Goal: Information Seeking & Learning: Learn about a topic

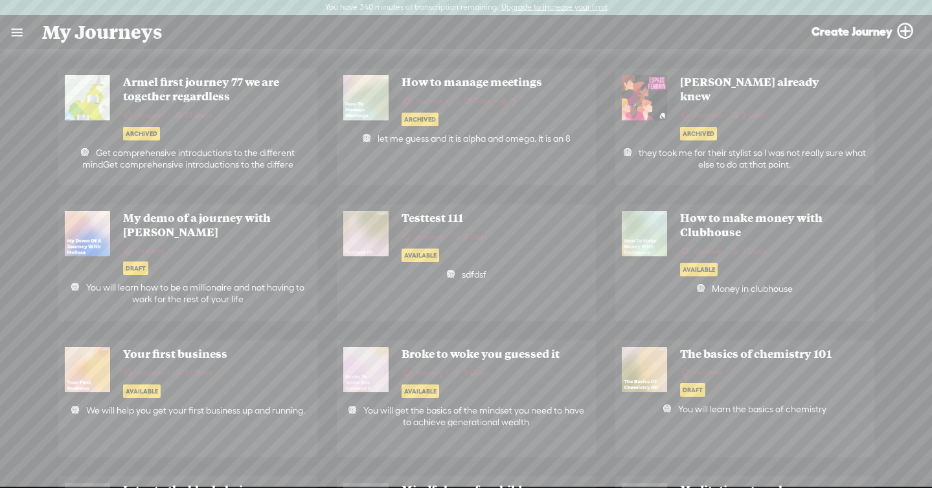
click at [18, 34] on link at bounding box center [17, 33] width 34 height 34
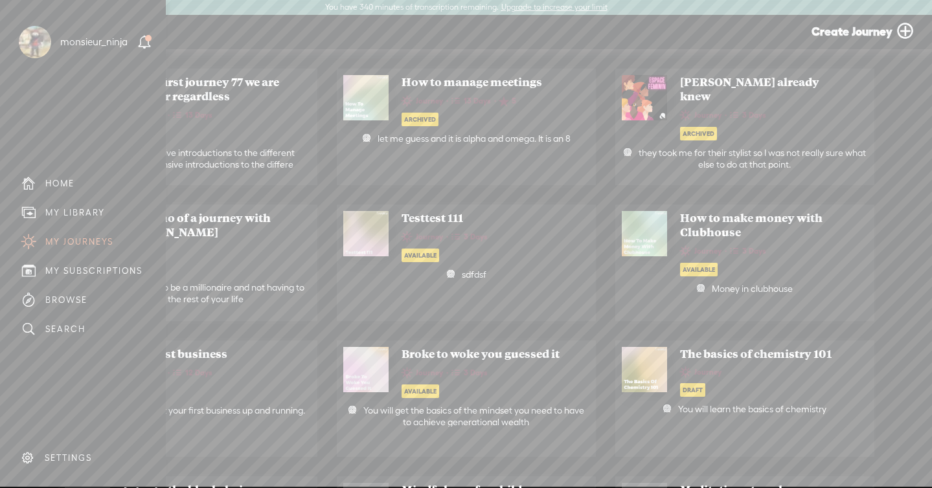
click at [70, 207] on div "MY LIBRARY" at bounding box center [75, 212] width 60 height 11
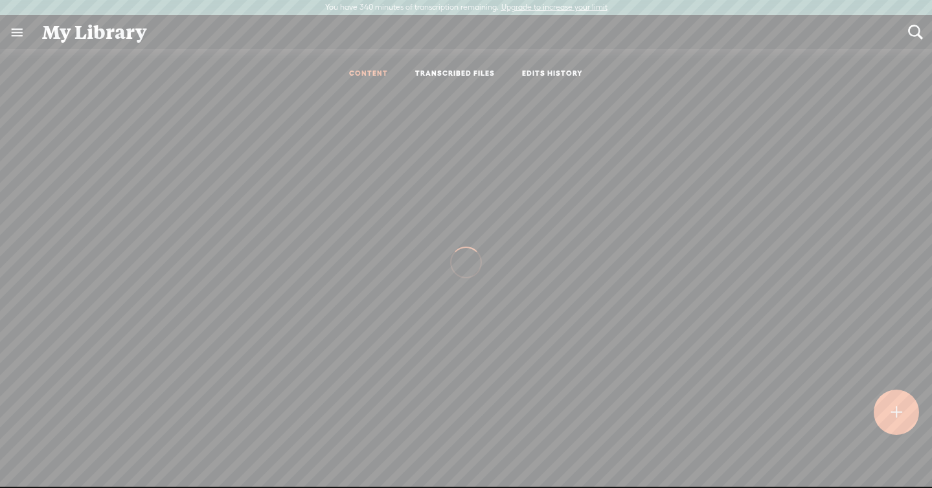
click at [445, 77] on link "TRANSCRIBED FILES" at bounding box center [455, 74] width 80 height 11
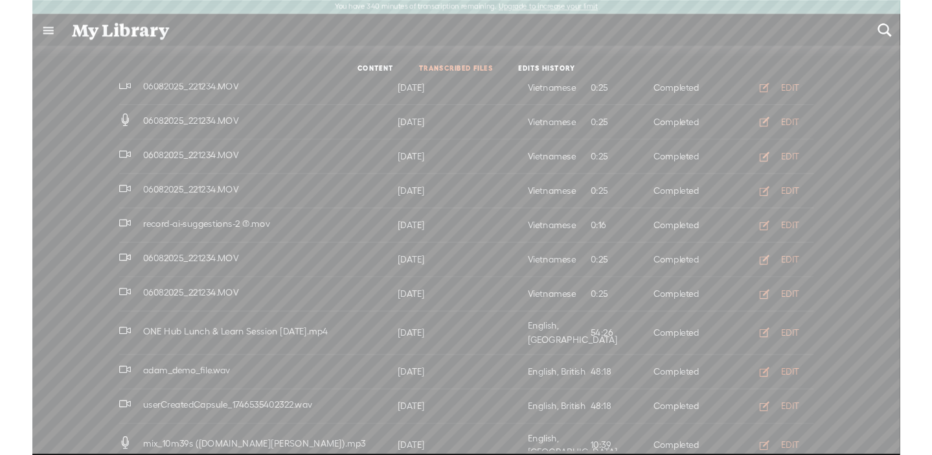
scroll to position [620, 0]
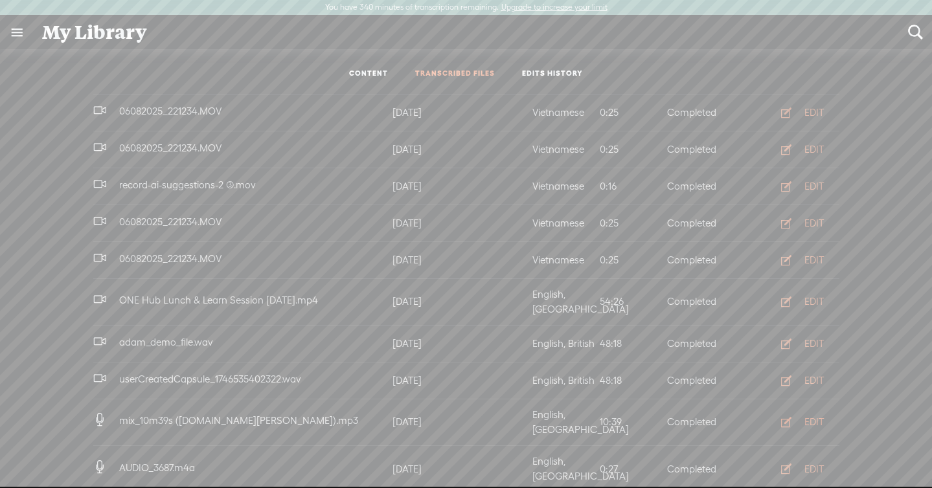
click at [812, 416] on div "EDIT" at bounding box center [813, 422] width 19 height 13
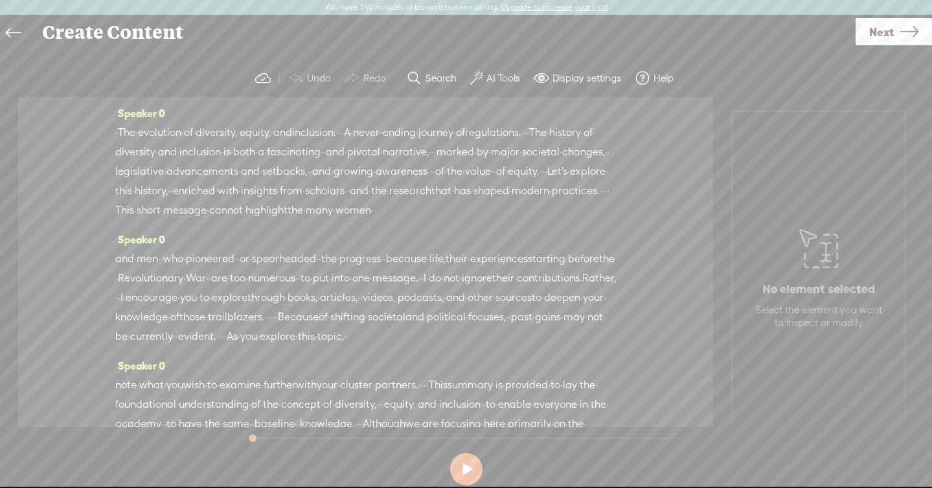
click at [490, 79] on label "AI Tools" at bounding box center [503, 78] width 34 height 13
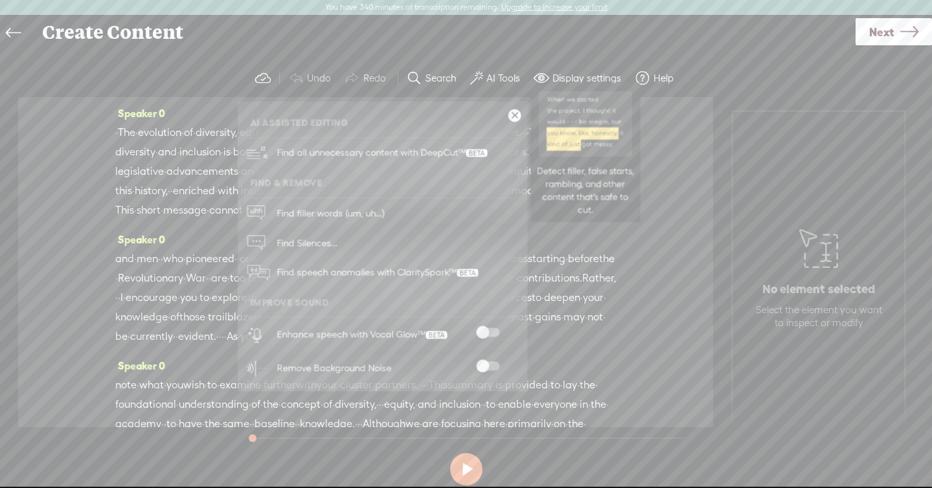
click at [460, 151] on span "Find all unnecessary content with DeepCut™" at bounding box center [382, 153] width 220 height 30
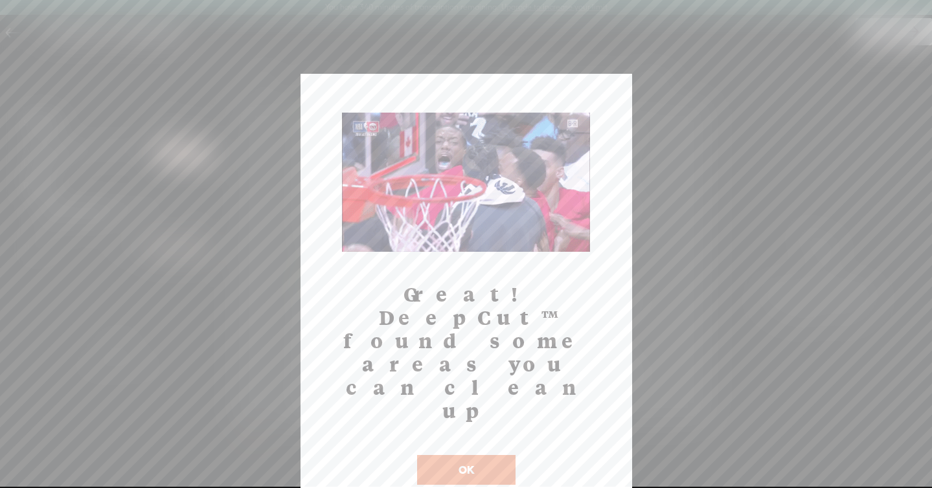
click at [441, 455] on button "OK" at bounding box center [466, 470] width 98 height 30
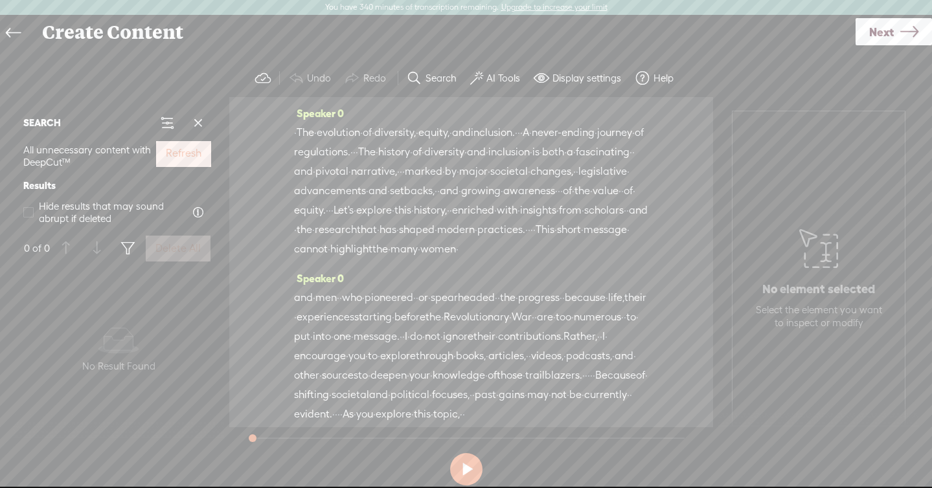
click at [182, 153] on label "Refresh" at bounding box center [184, 154] width 36 height 14
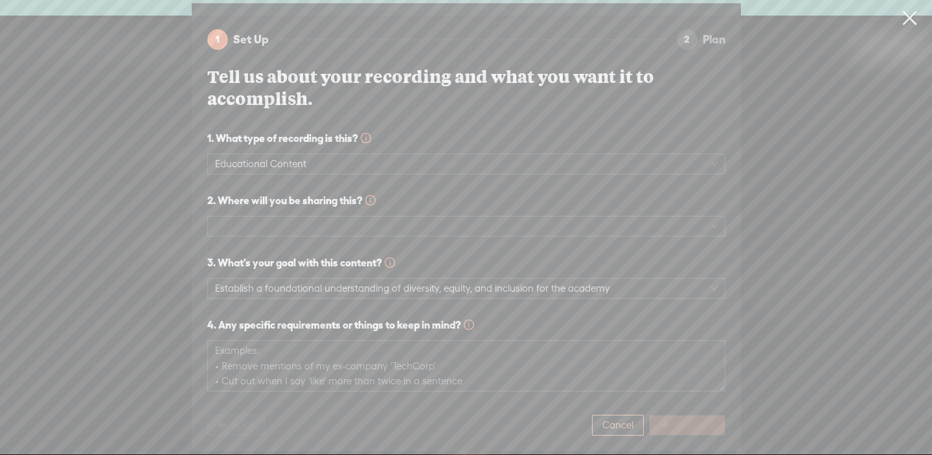
click at [624, 422] on span "Cancel" at bounding box center [617, 424] width 31 height 13
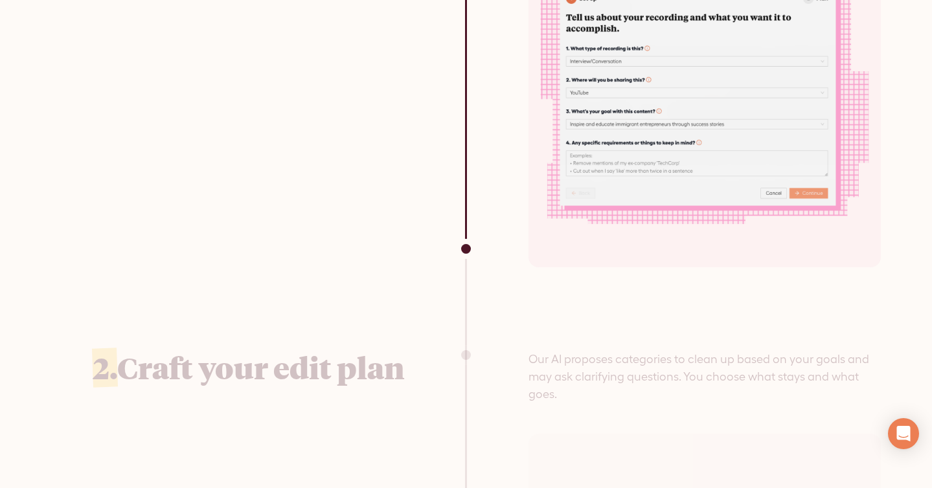
scroll to position [3359, 0]
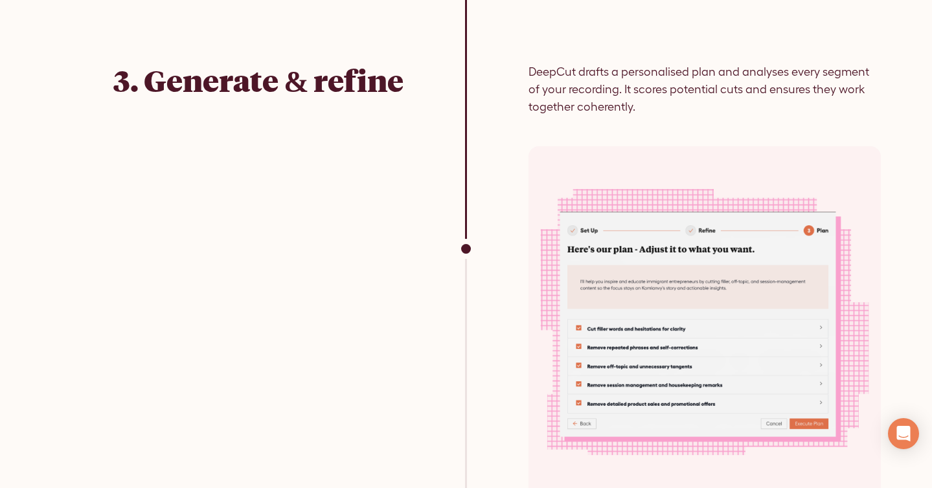
scroll to position [4174, 0]
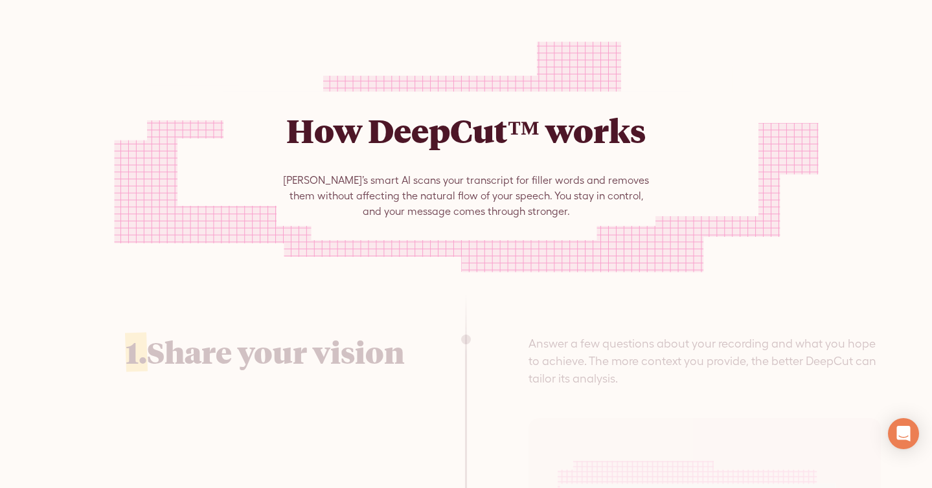
scroll to position [2657, 0]
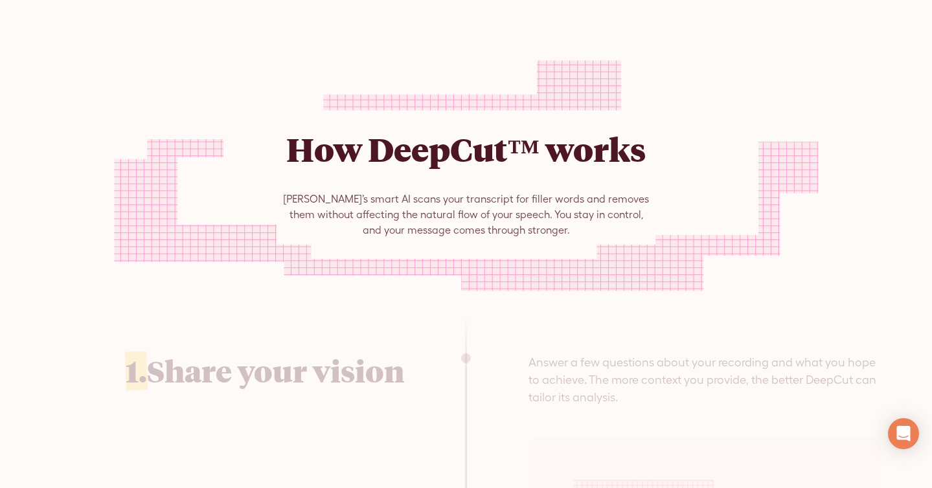
click at [742, 80] on div "How DeepCut™ works Trebble’s smart AI scans your transcript for filler words an…" at bounding box center [466, 176] width 932 height 272
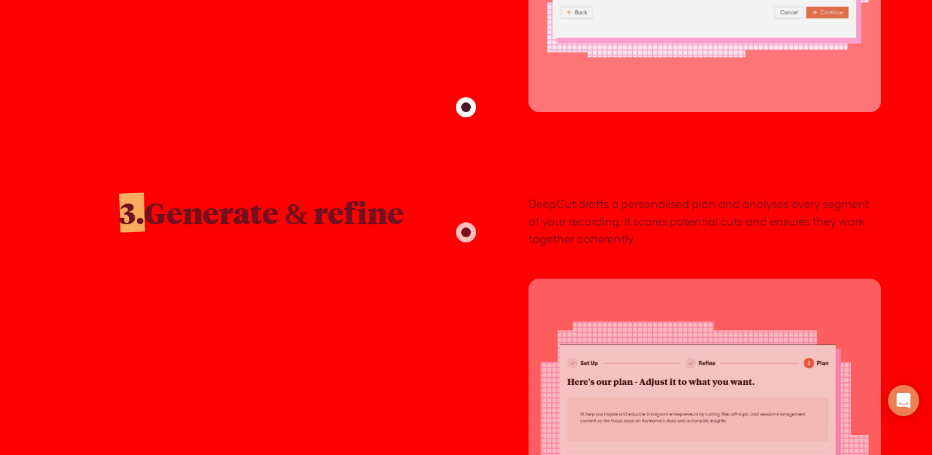
scroll to position [3856, 0]
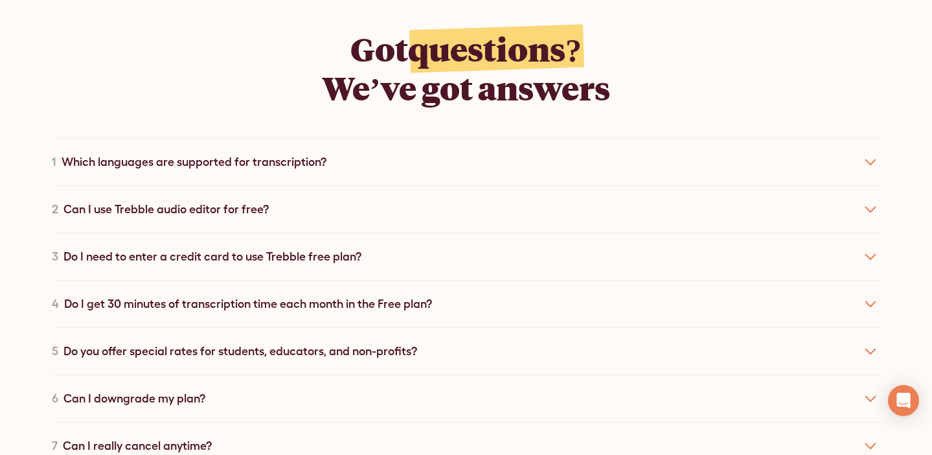
scroll to position [7737, 0]
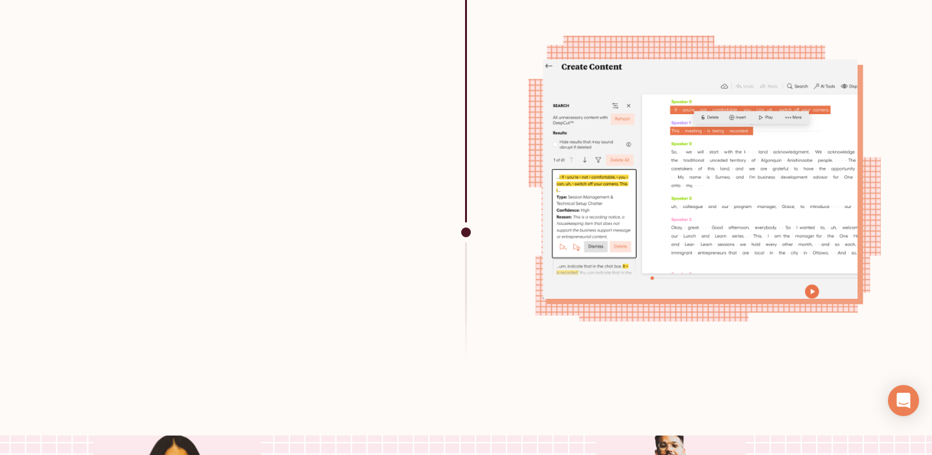
scroll to position [4617, 0]
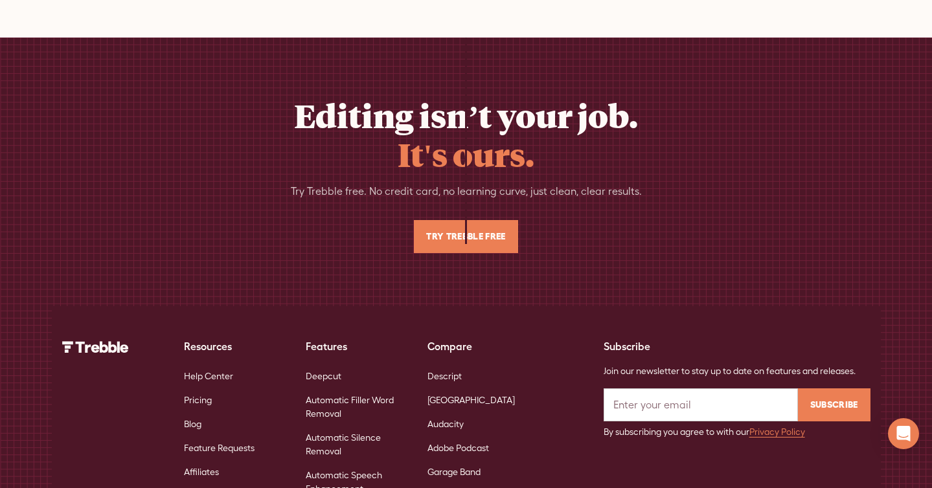
scroll to position [8191, 0]
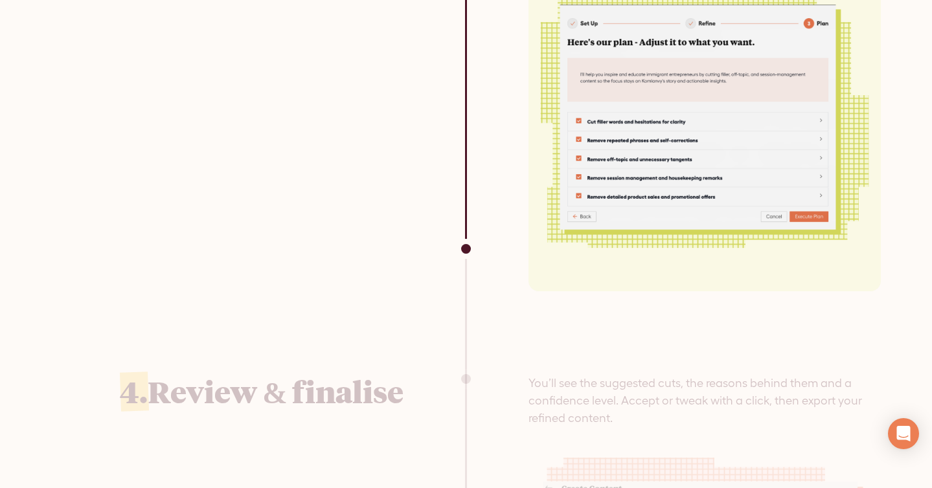
scroll to position [4304, 0]
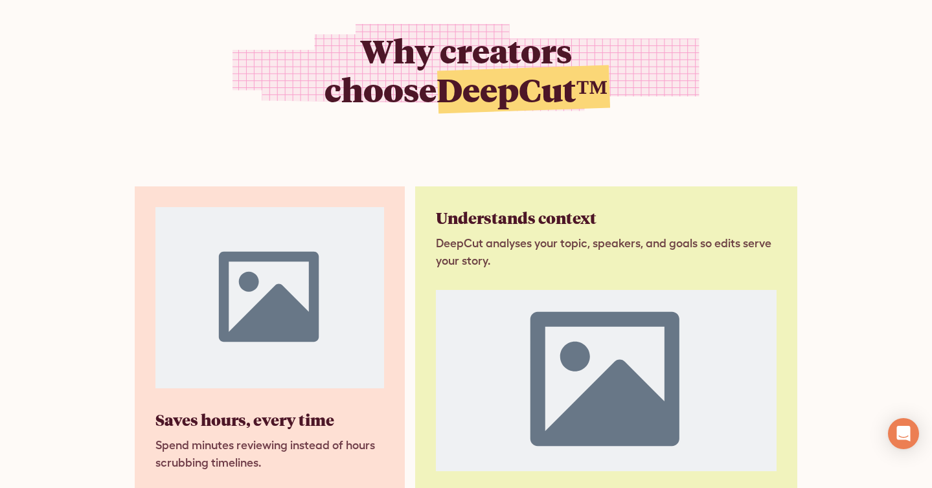
scroll to position [1207, 0]
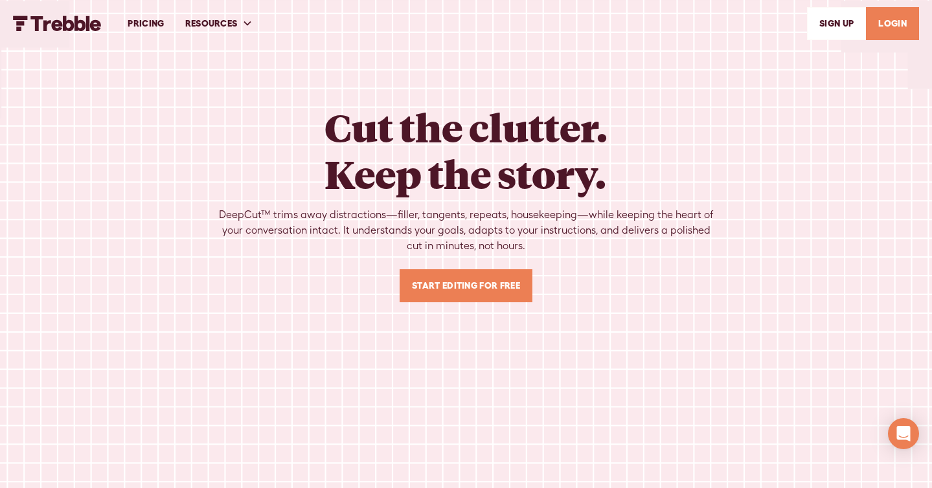
click at [631, 117] on div "Cut the clutter. Keep the story. DeepCut™ trims away distractions—filler, tange…" at bounding box center [466, 203] width 497 height 199
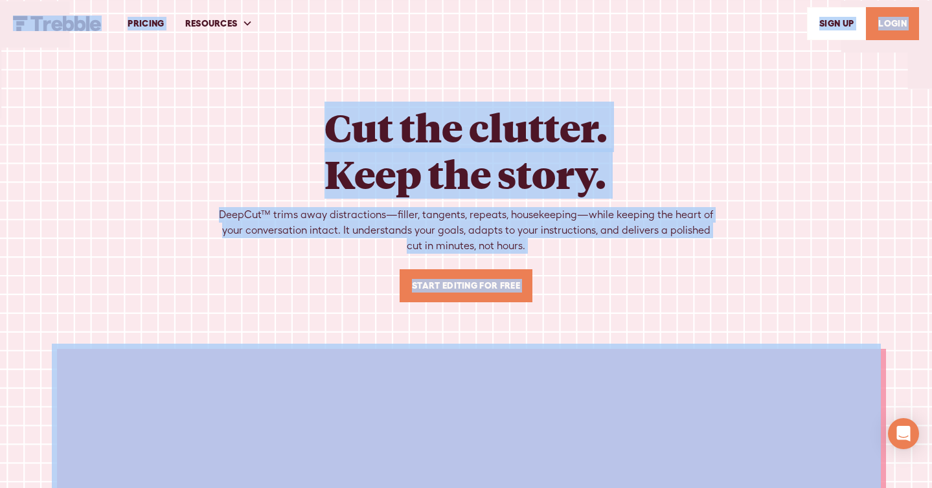
copy body "LOREMIP DOLORSITA Cons Adipis Elitsed Doeiusmo Temp INCi UT LABOR Etd mag aliqu…"
click at [722, 89] on div "Cut the clutter. Keep the story. DeepCut™ trims away distractions—filler, tange…" at bounding box center [466, 431] width 829 height 862
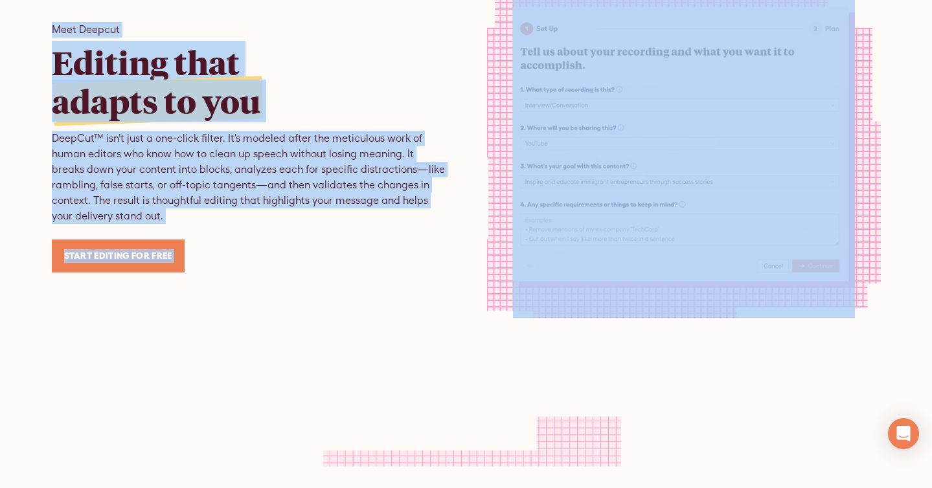
scroll to position [1049, 0]
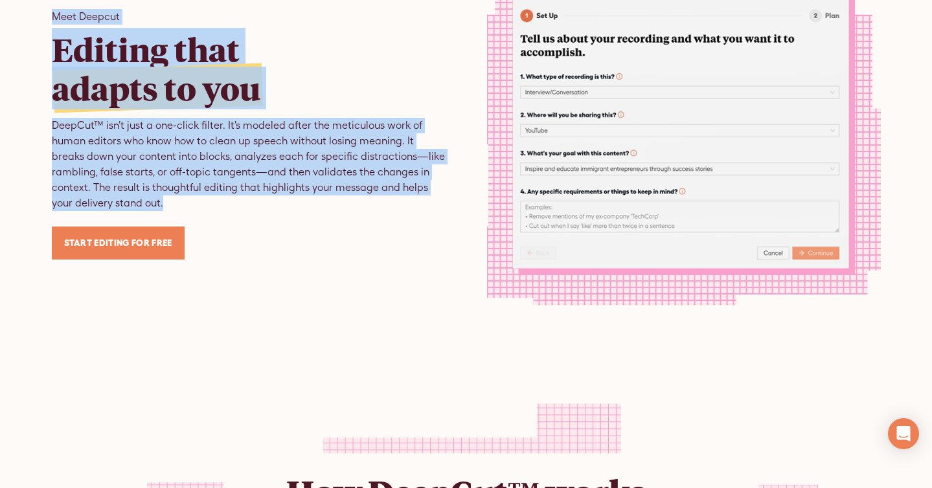
drag, startPoint x: 25, startPoint y: 97, endPoint x: 399, endPoint y: 273, distance: 413.2
click at [399, 273] on div "Meet Deepcut Editing that adapts to you DeepCut™ isn’t just a one-click filter.…" at bounding box center [466, 133] width 932 height 497
copy div "Meet Deepcut Editing that adapts to you DeepCut™ isn’t just a one-click filter.…"
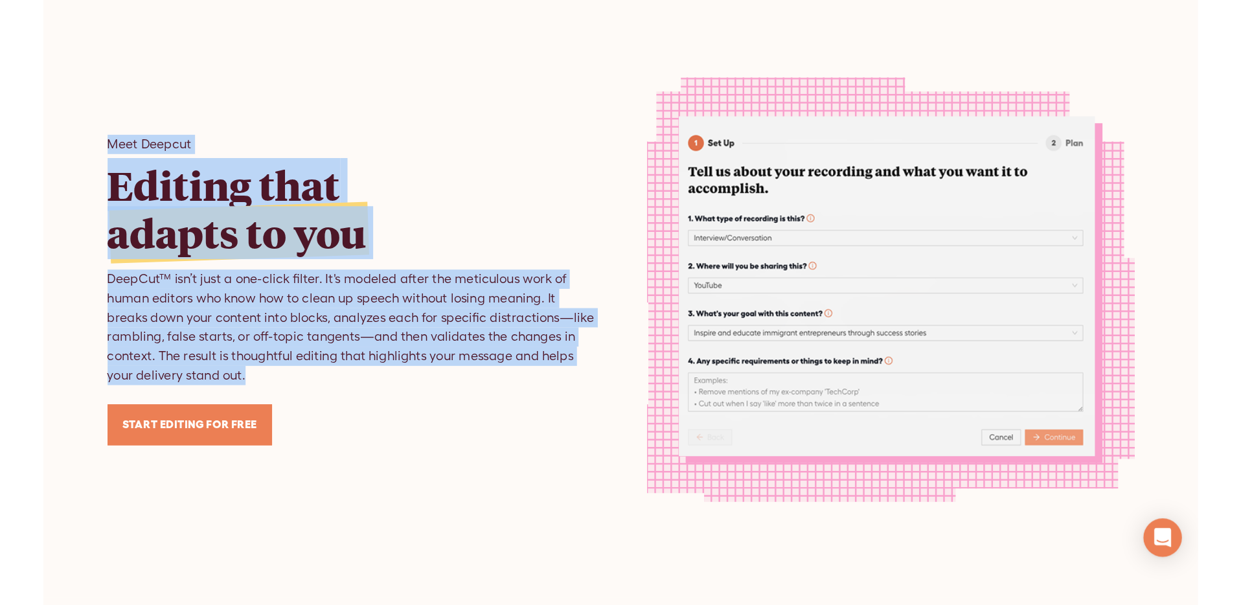
scroll to position [950, 0]
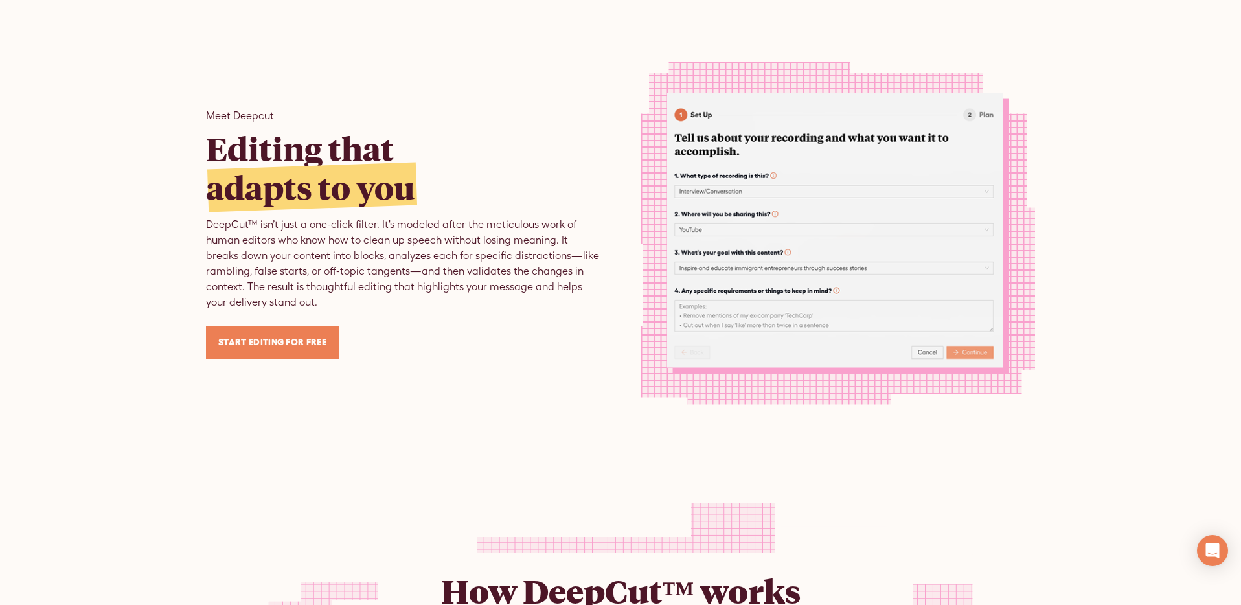
click at [931, 89] on div "Meet Deepcut Editing that adapts to you DeepCut™ isn’t just a one-click filter.…" at bounding box center [620, 232] width 1241 height 497
click at [437, 327] on div "Meet Deepcut Editing that adapts to you DeepCut™ isn’t just a one-click filter.…" at bounding box center [403, 233] width 394 height 251
click at [441, 277] on div "DeepCut™ isn’t just a one-click filter. It's modeled after the meticulous work …" at bounding box center [403, 263] width 394 height 93
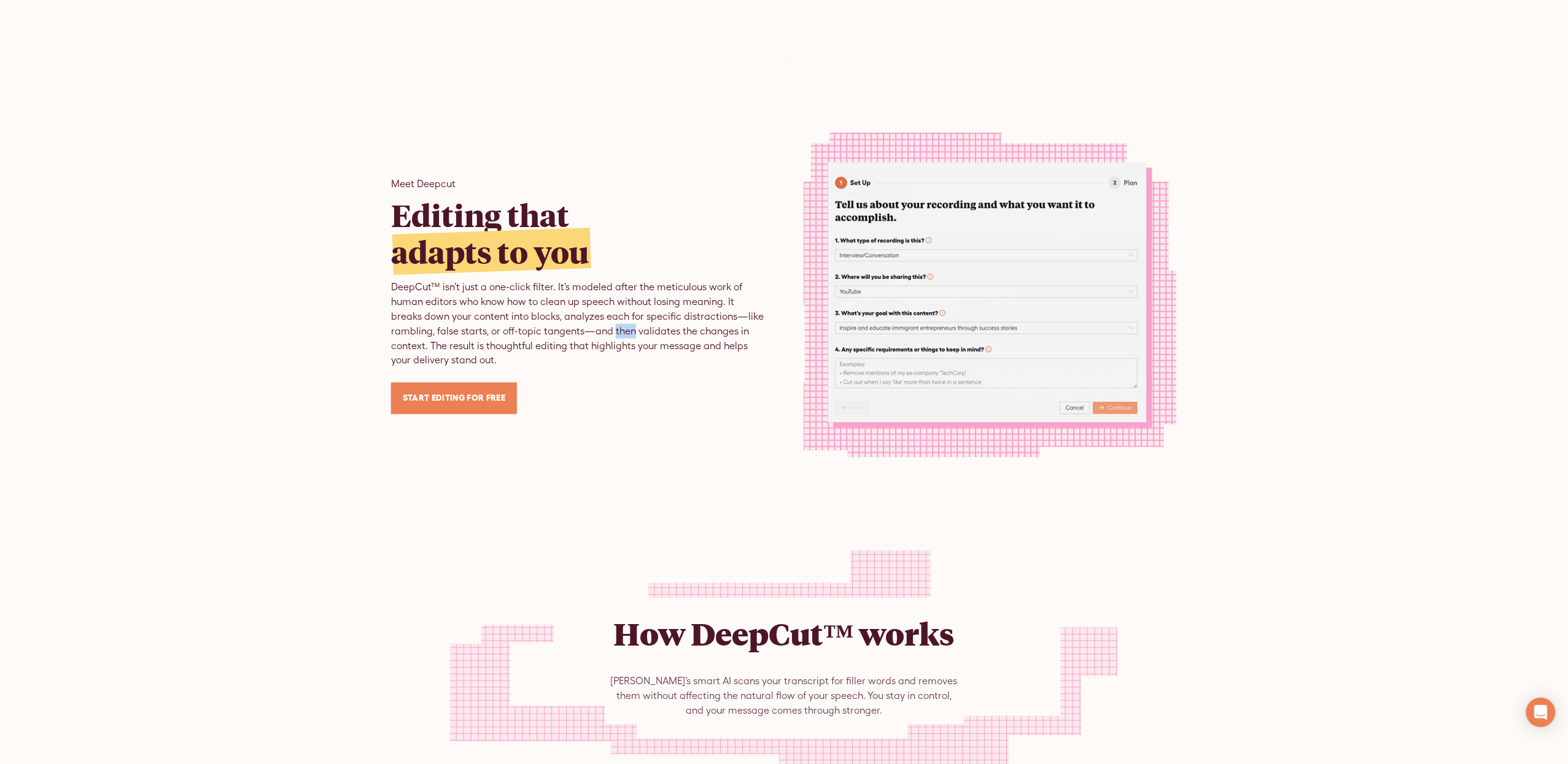
scroll to position [828, 0]
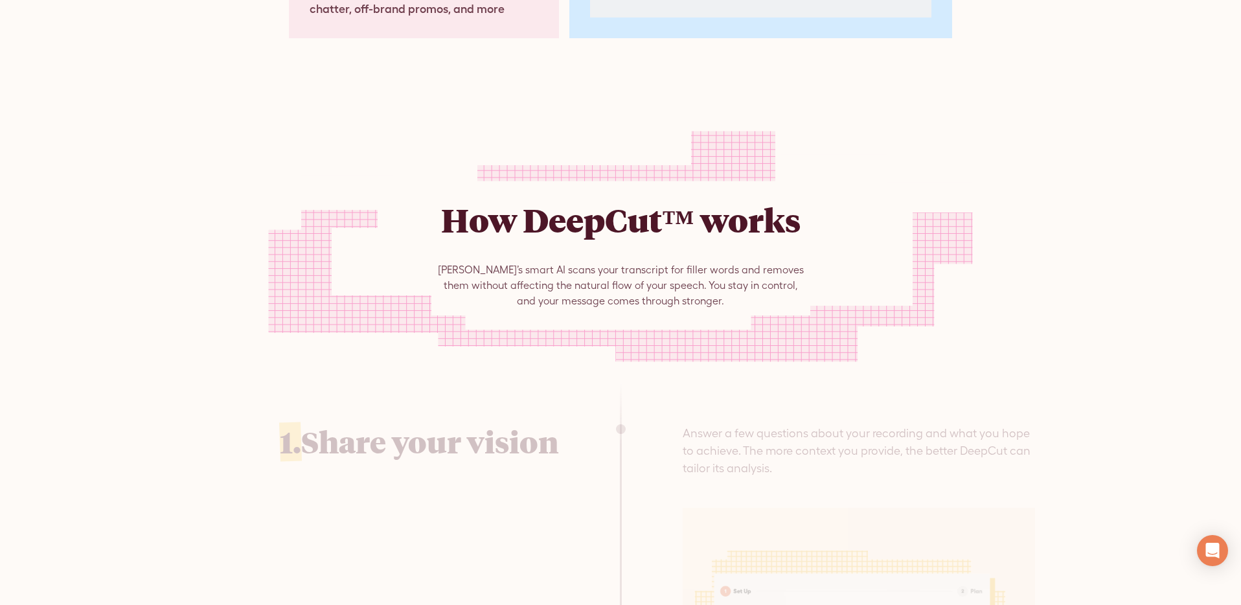
scroll to position [2582, 0]
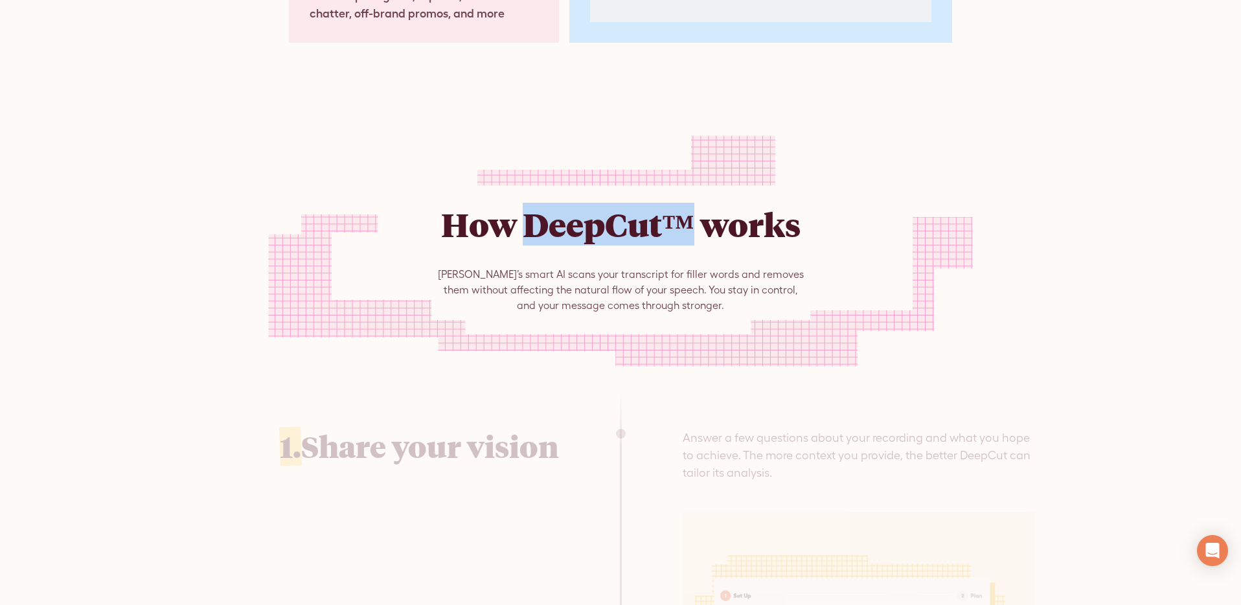
drag, startPoint x: 697, startPoint y: 201, endPoint x: 523, endPoint y: 194, distance: 173.7
click at [523, 198] on h2 "How DeepCut™ works" at bounding box center [621, 224] width 372 height 52
copy h2 "DeepCut™"
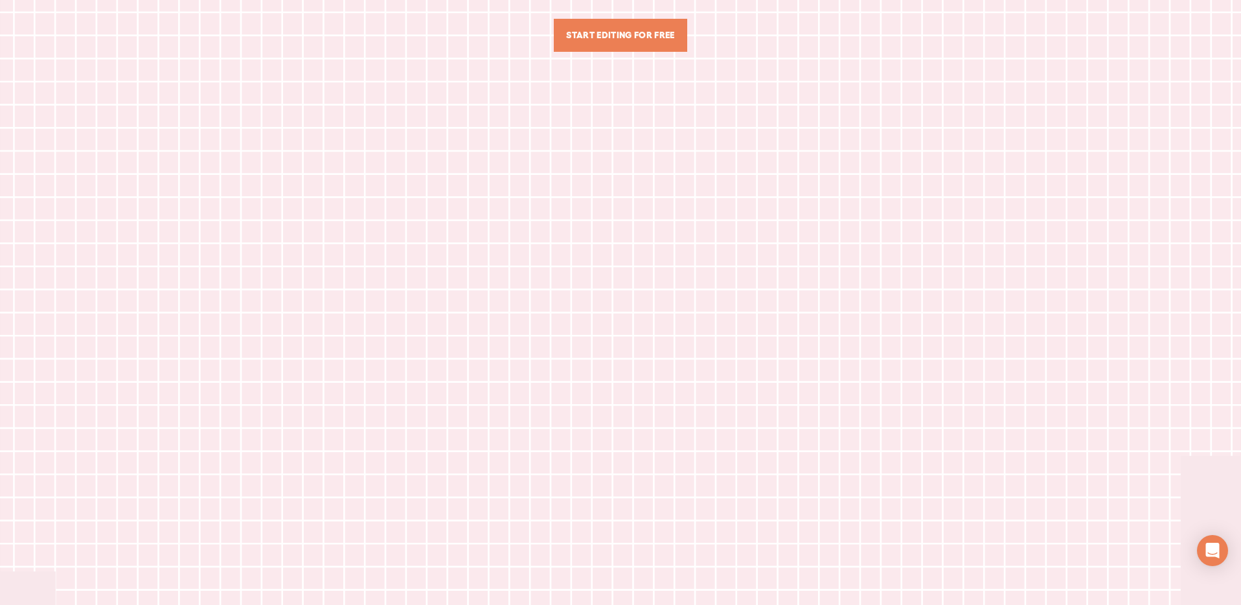
scroll to position [0, 0]
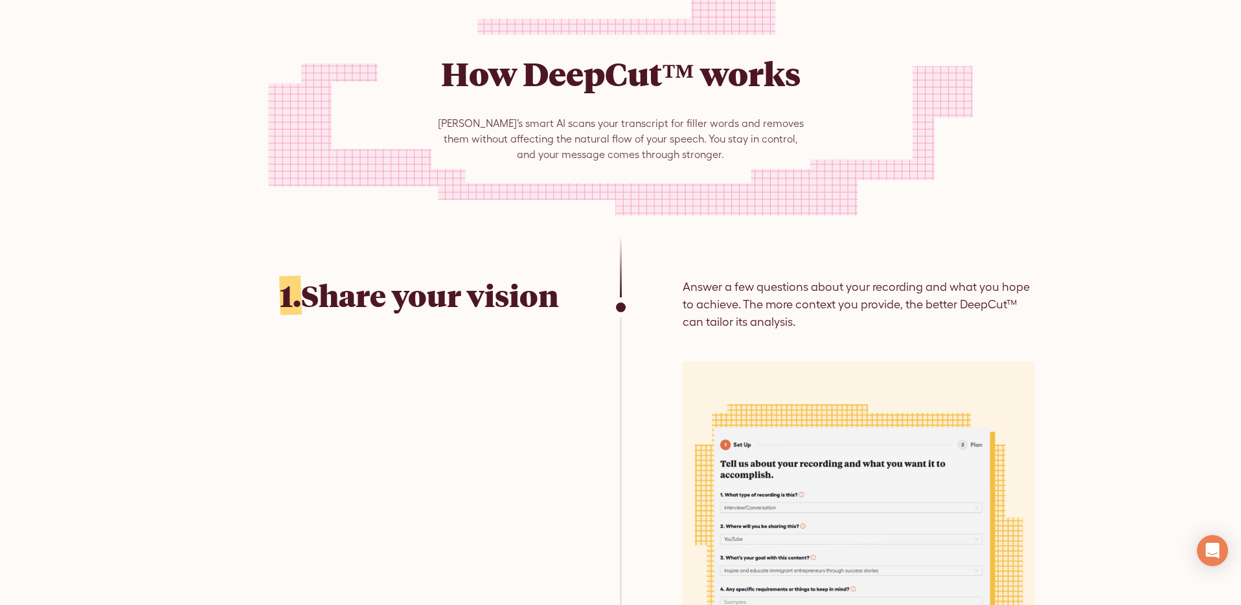
scroll to position [2742, 0]
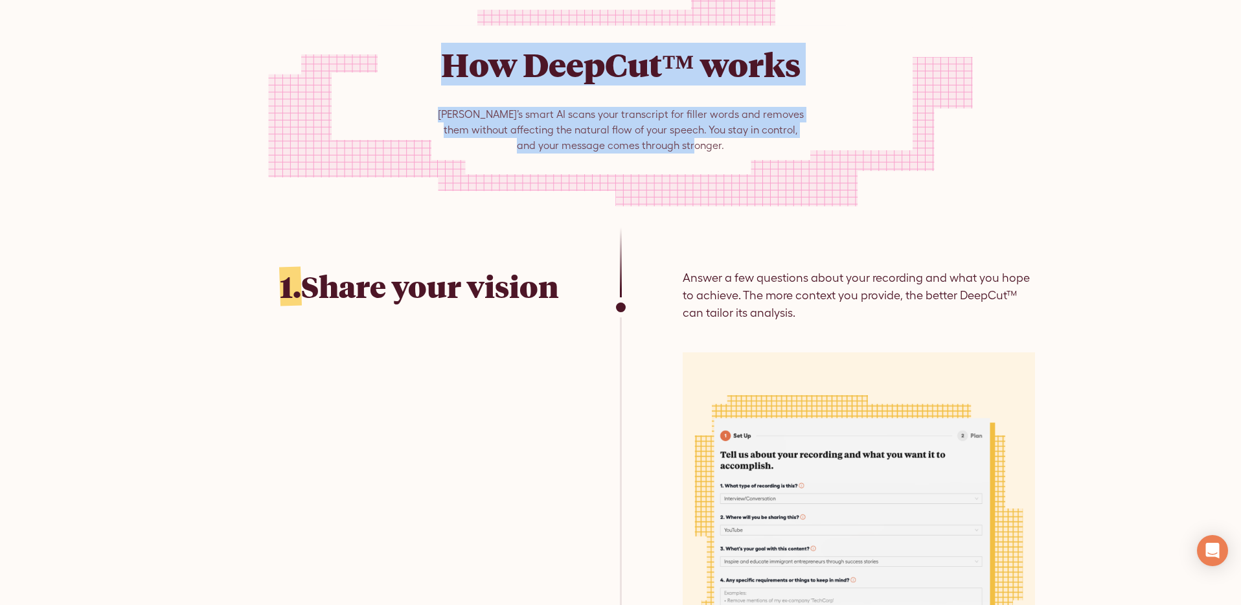
drag, startPoint x: 430, startPoint y: 42, endPoint x: 760, endPoint y: 163, distance: 351.6
click at [760, 163] on div "How DeepCut™ works [PERSON_NAME]’s smart AI scans your transcript for filler wo…" at bounding box center [620, 91] width 1241 height 272
copy div "How DeepCut™ works Trebble’s smart AI scans your transcript for filler words an…"
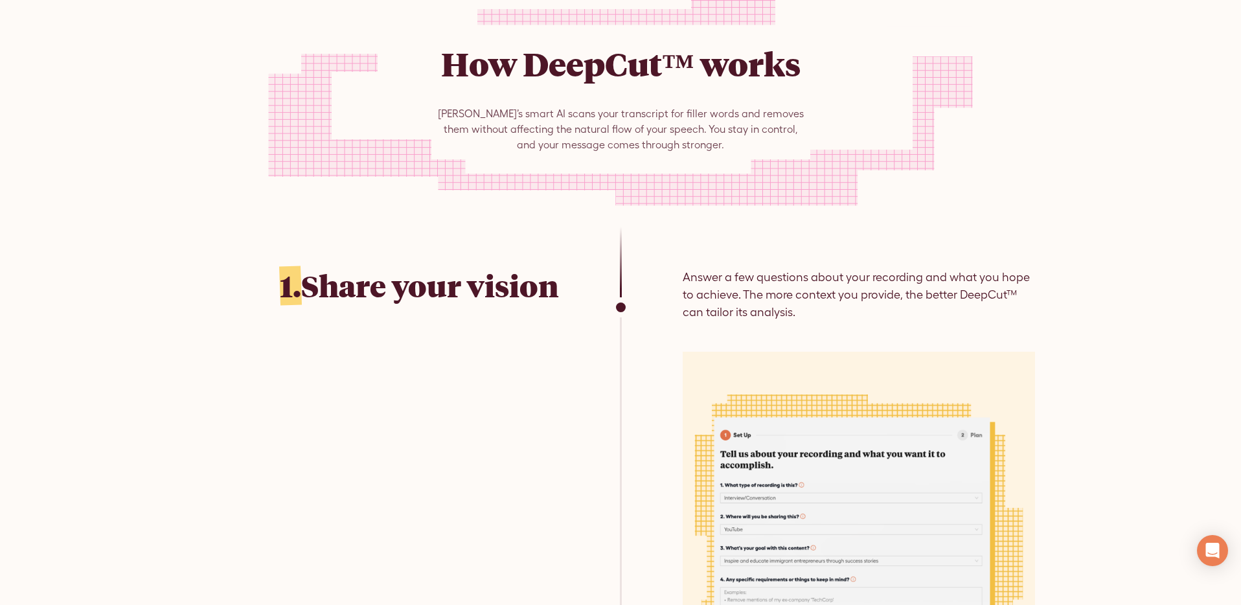
click at [686, 236] on div "1. Share your vision Answer a few questions about your recording and what you h…" at bounding box center [620, 486] width 829 height 519
drag, startPoint x: 276, startPoint y: 260, endPoint x: 432, endPoint y: 168, distance: 181.5
click at [453, 312] on div "1. Share your vision Answer a few questions about your recording and what you h…" at bounding box center [620, 486] width 829 height 519
click at [331, 201] on div "How DeepCut™ works Trebble’s smart AI scans your transcript for filler words an…" at bounding box center [620, 91] width 1241 height 272
click at [264, 268] on h3 "1. Share your vision" at bounding box center [382, 286] width 352 height 36
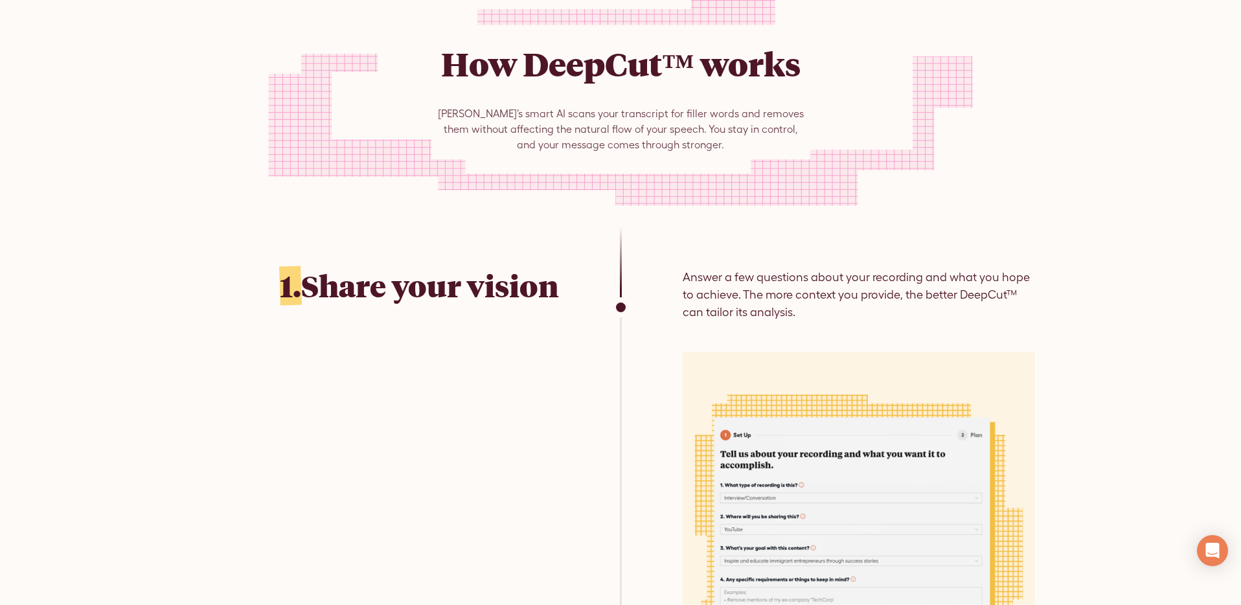
click at [263, 268] on h3 "1. Share your vision" at bounding box center [382, 286] width 352 height 36
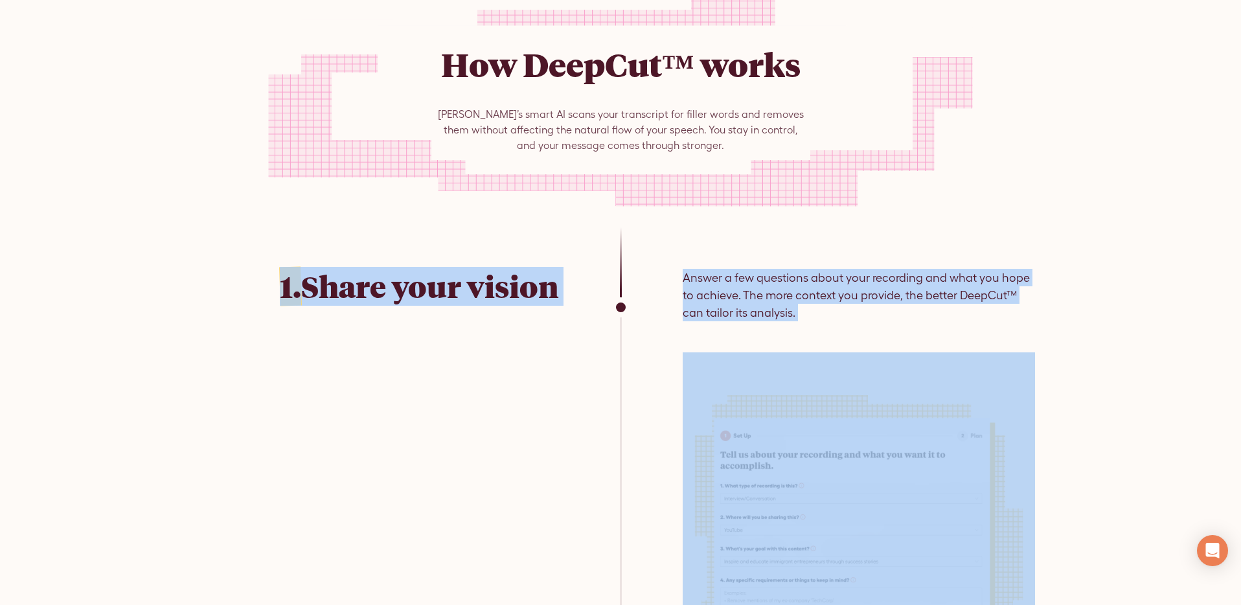
drag, startPoint x: 282, startPoint y: 263, endPoint x: 779, endPoint y: 238, distance: 497.4
click at [791, 416] on div "1. Share your vision Answer a few questions about your recording and what you h…" at bounding box center [620, 486] width 829 height 519
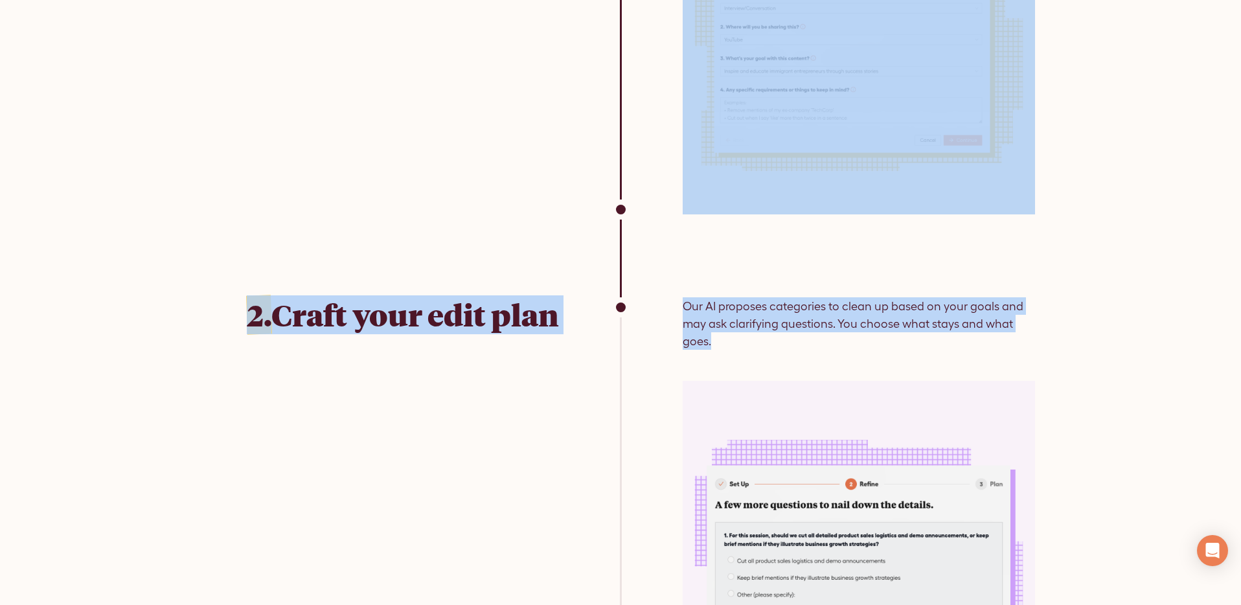
click at [742, 327] on p "Our AI proposes categories to clean up based on your goals and may ask clarifyi…" at bounding box center [859, 323] width 352 height 52
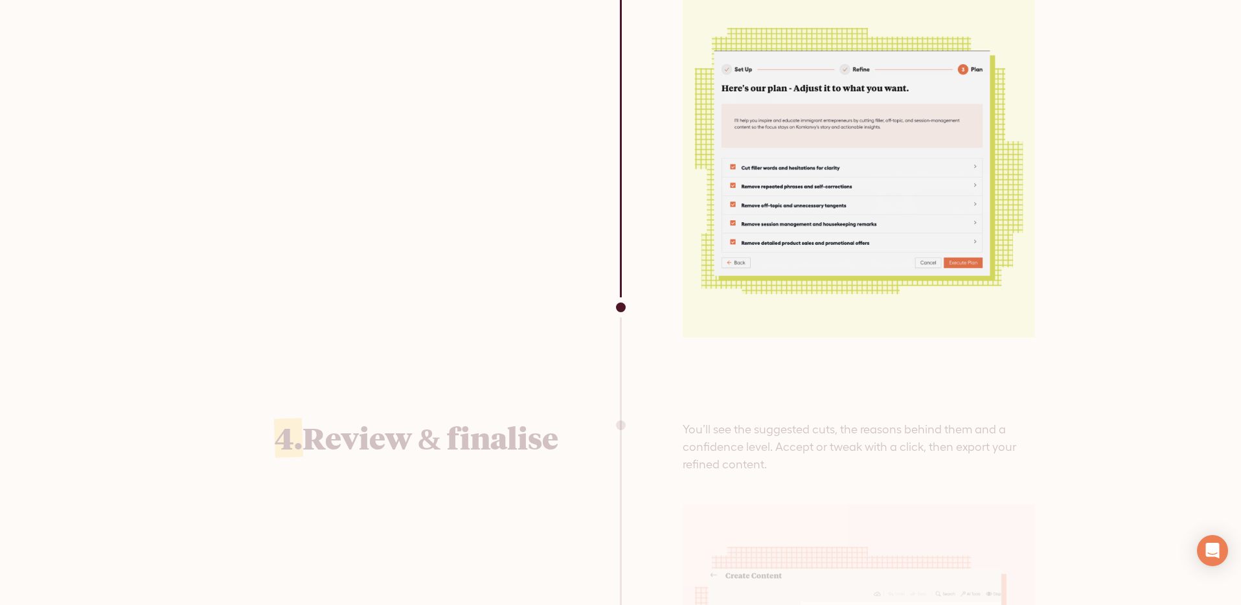
scroll to position [4367, 0]
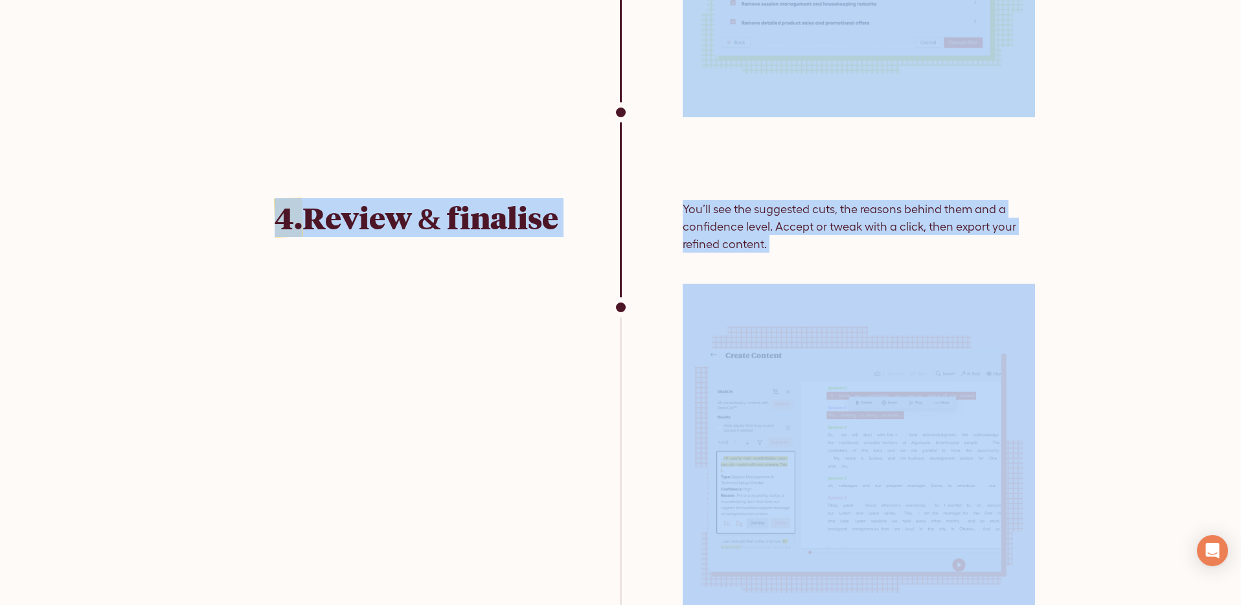
copy div "1. Share your vision Answer a few questions about your recording and what you h…"
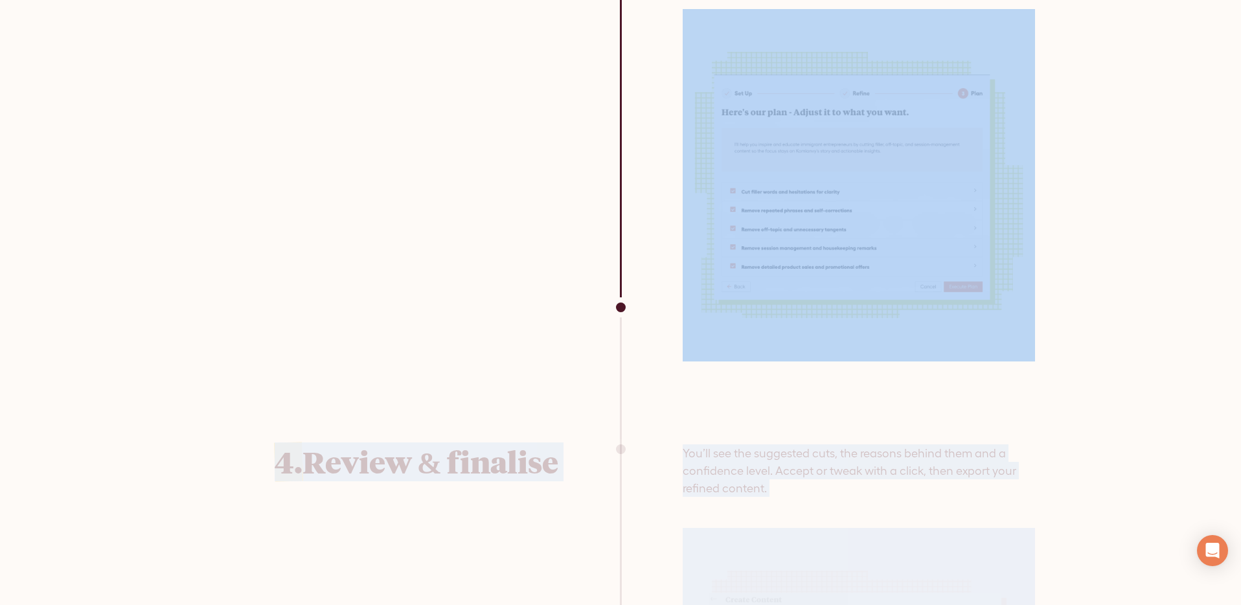
scroll to position [4134, 0]
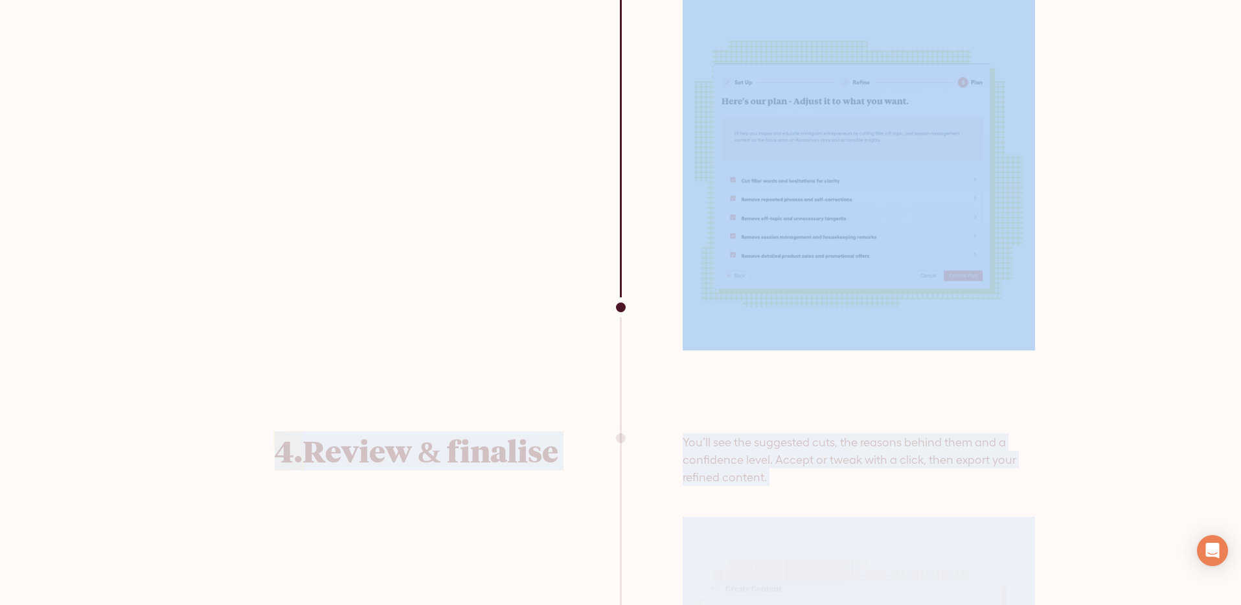
click at [951, 229] on img at bounding box center [859, 174] width 352 height 352
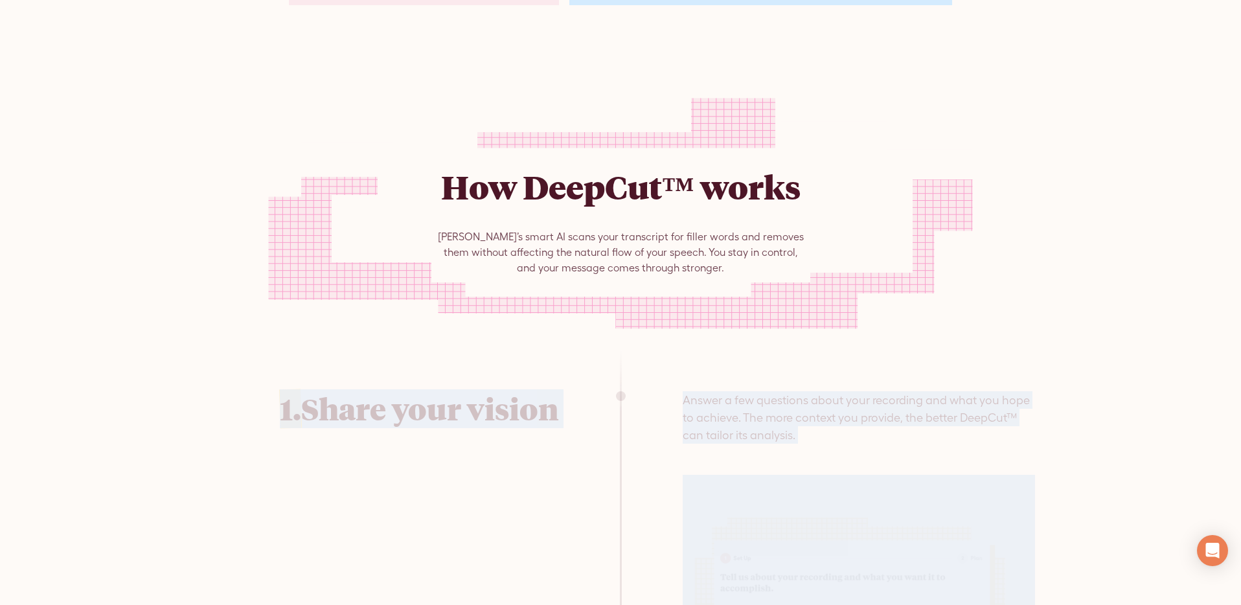
scroll to position [2614, 0]
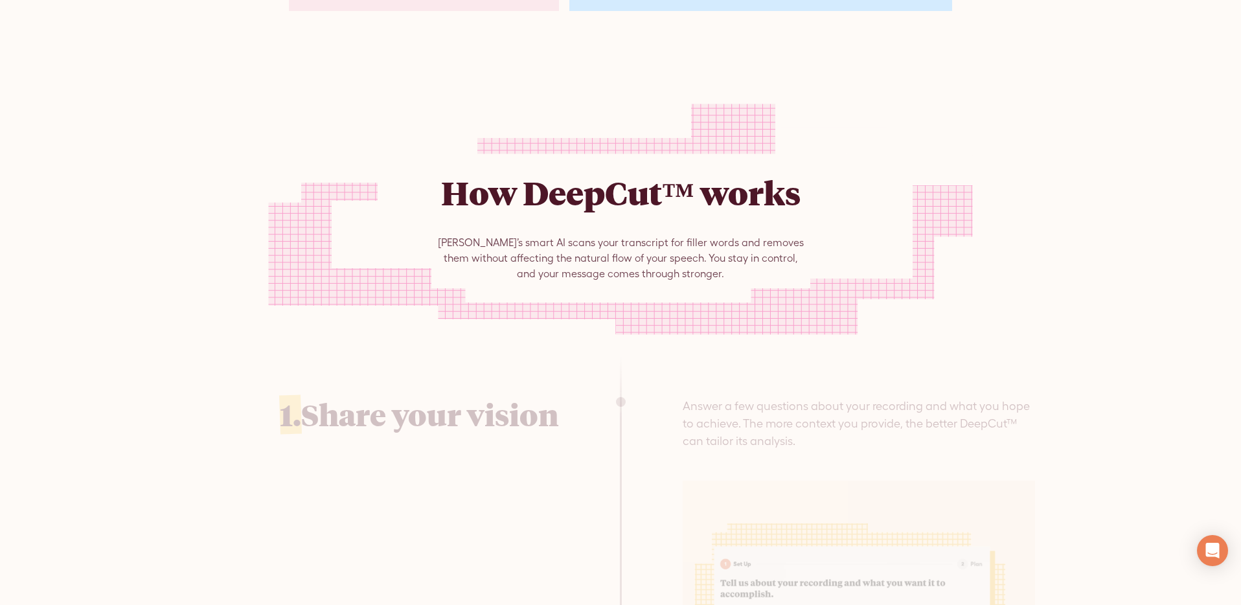
click at [631, 236] on div "Trebble’s smart AI scans your transcript for filler words and removes them with…" at bounding box center [620, 259] width 379 height 60
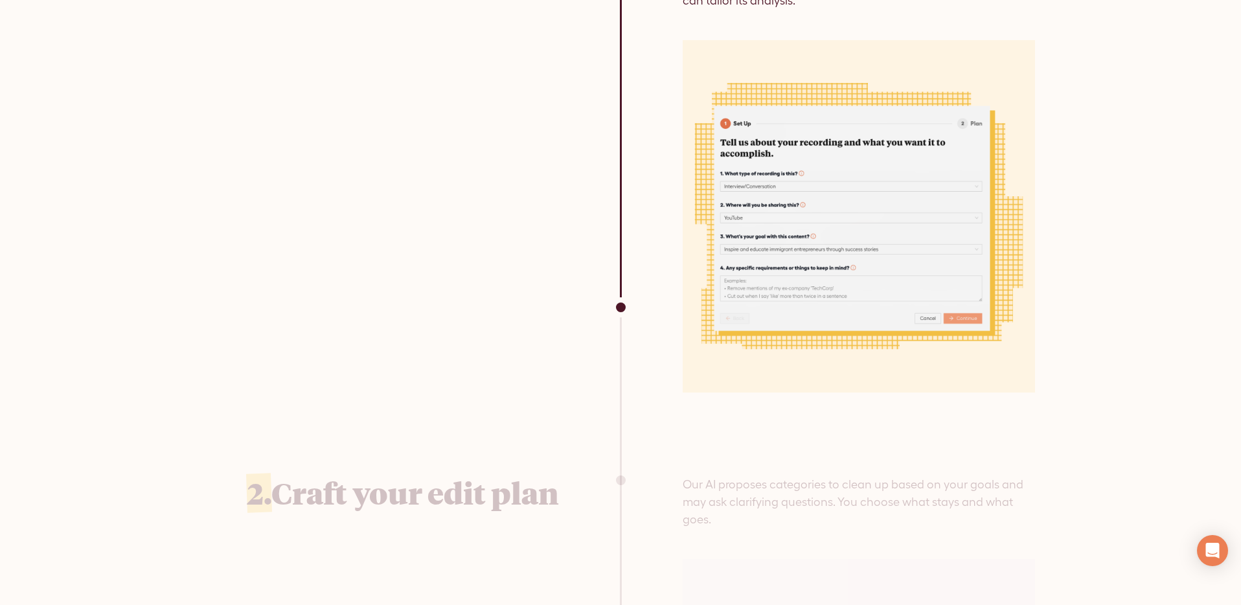
scroll to position [3058, 0]
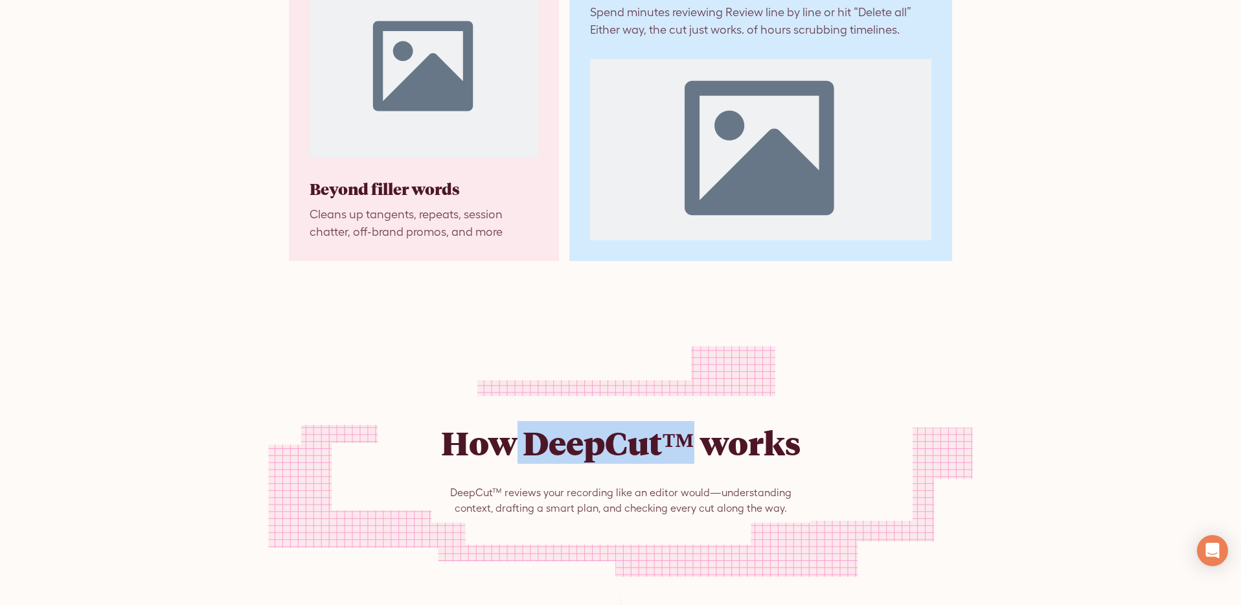
scroll to position [2361, 0]
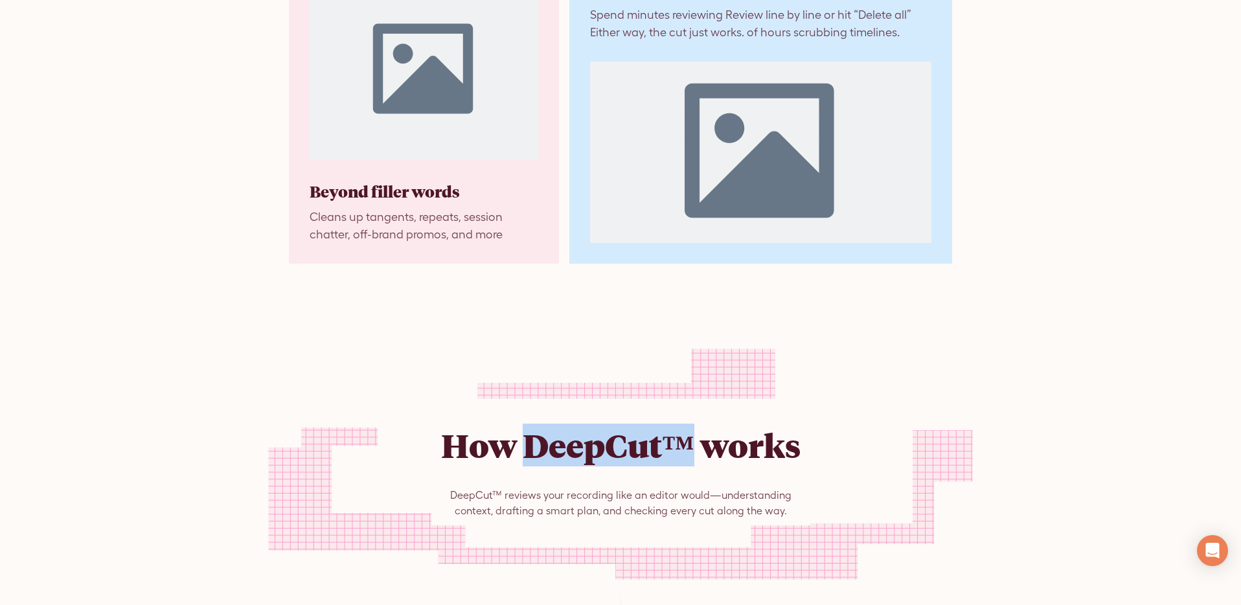
drag, startPoint x: 681, startPoint y: 428, endPoint x: 523, endPoint y: 424, distance: 158.7
click at [523, 424] on h2 "How DeepCut™ works" at bounding box center [621, 445] width 372 height 52
copy h2 "DeepCut™"
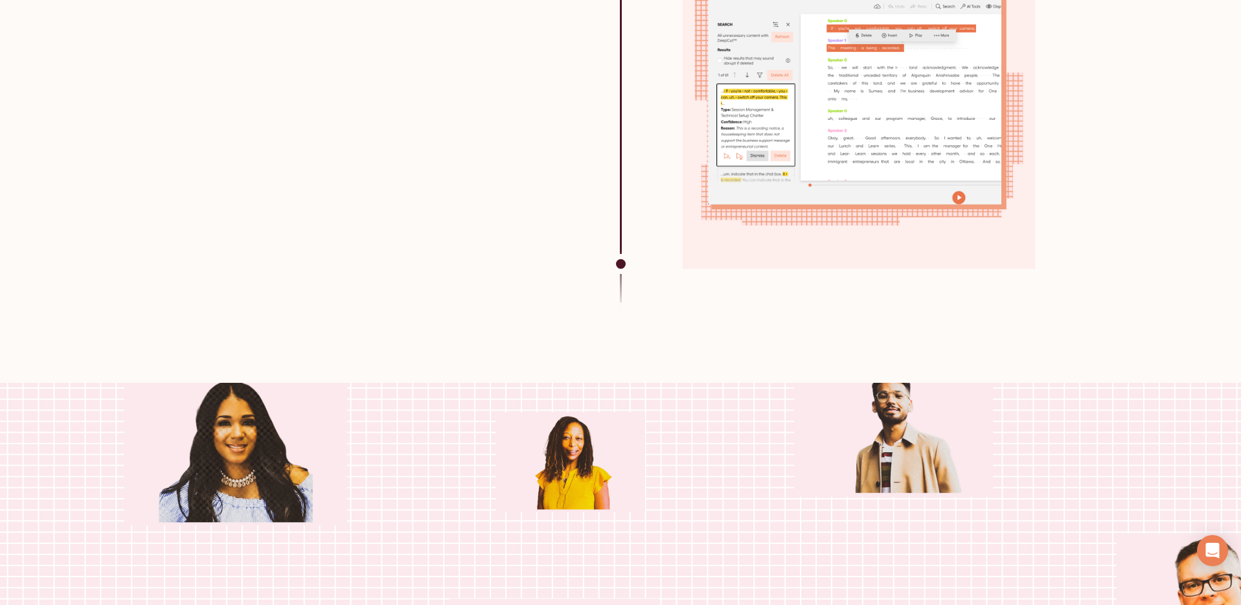
scroll to position [4783, 0]
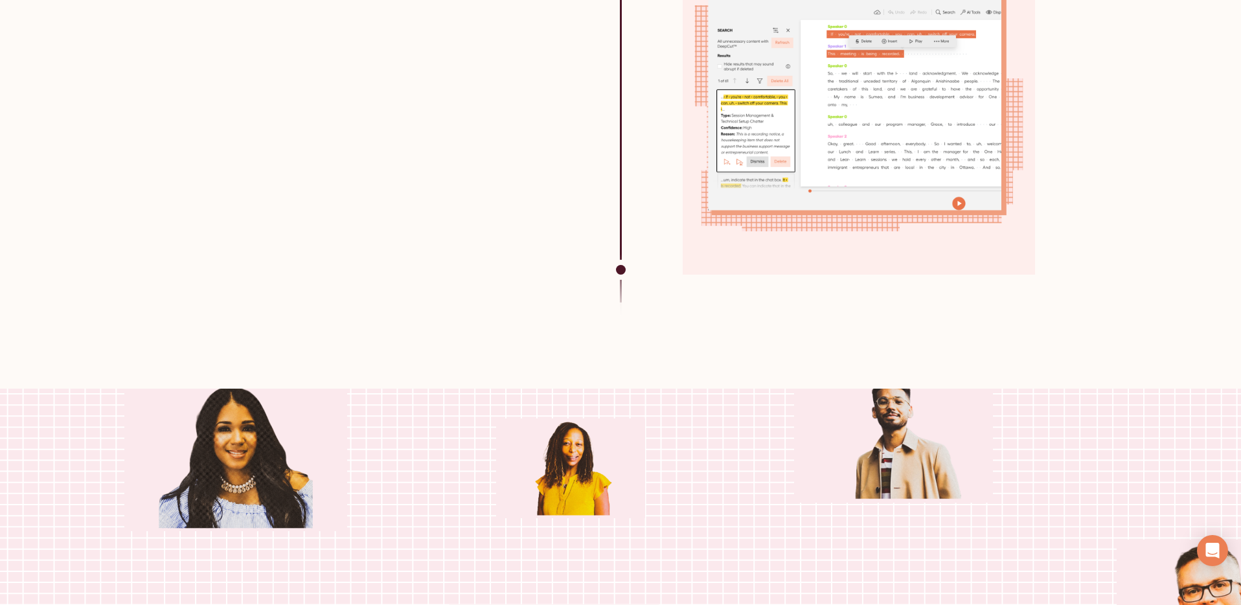
drag, startPoint x: 1056, startPoint y: 280, endPoint x: 1006, endPoint y: 158, distance: 132.2
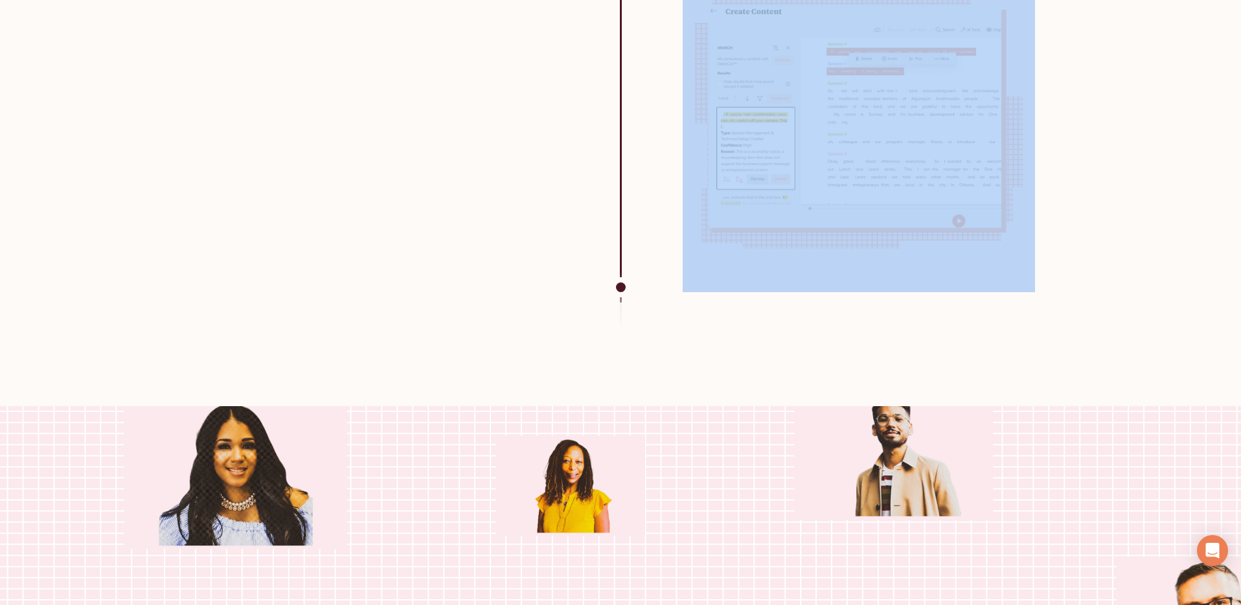
scroll to position [4785, 0]
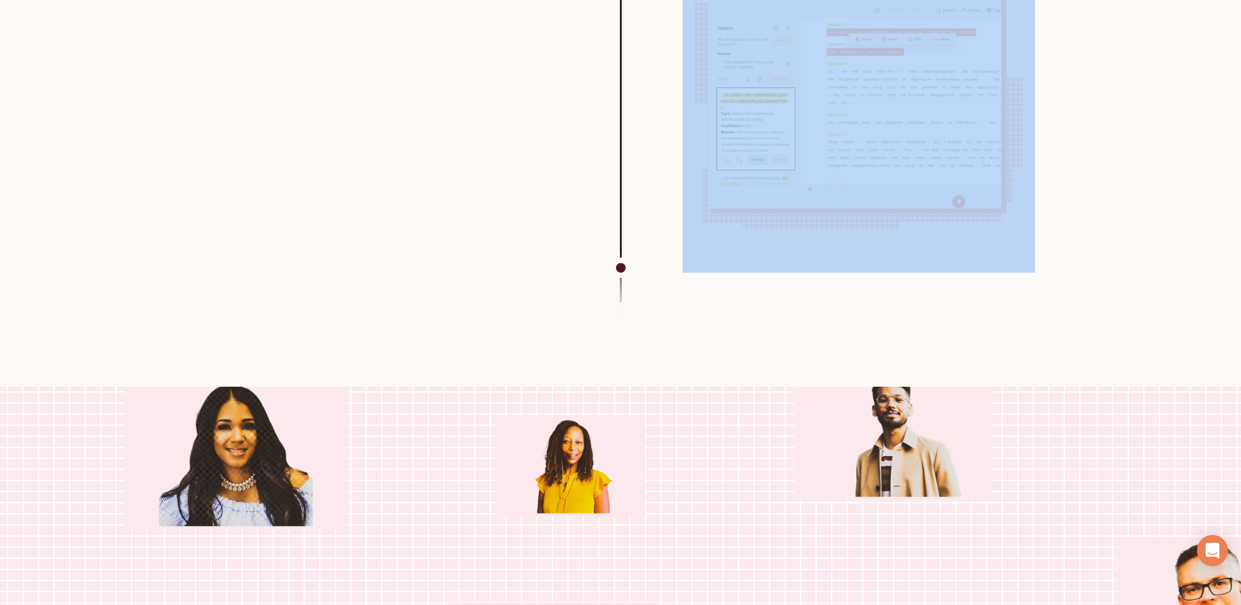
drag, startPoint x: 422, startPoint y: 37, endPoint x: 1243, endPoint y: 492, distance: 938.5
copy main "How DeepCut™ works DeepCut™ reviews your recording like an editor would—underst…"
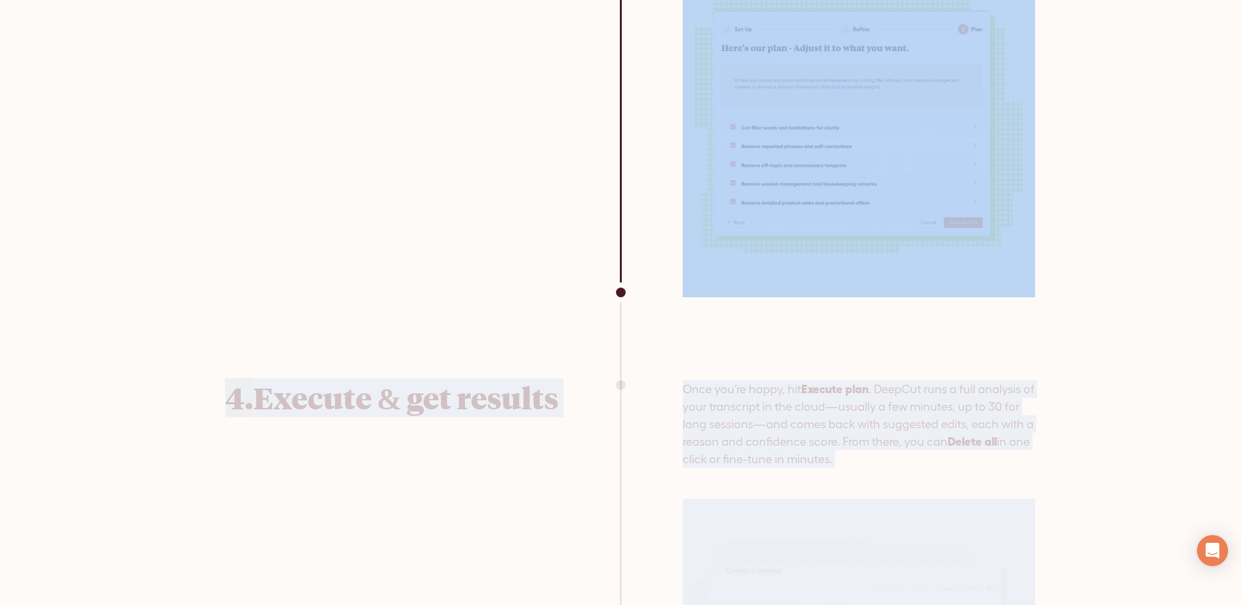
click at [933, 76] on img at bounding box center [859, 121] width 352 height 352
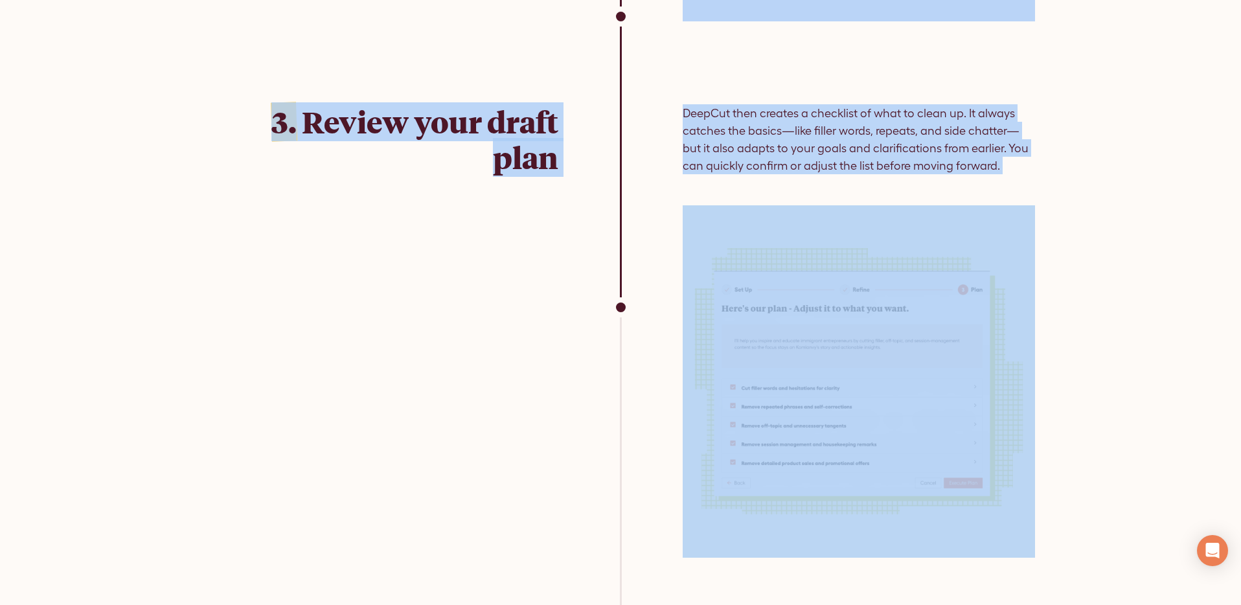
scroll to position [3780, 0]
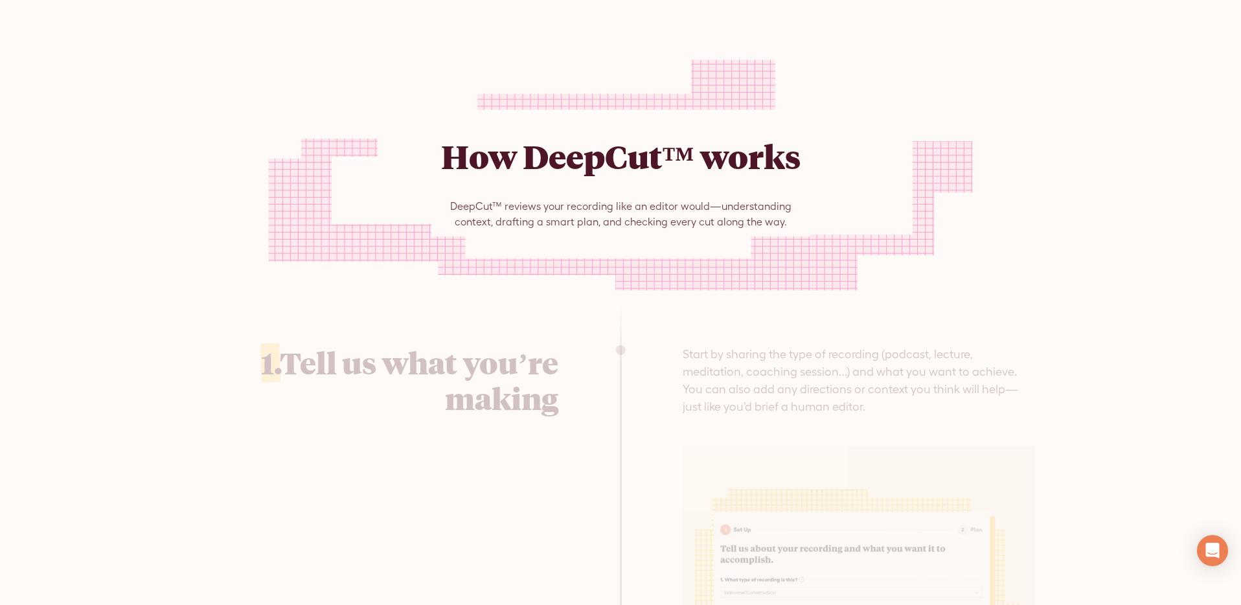
scroll to position [2653, 0]
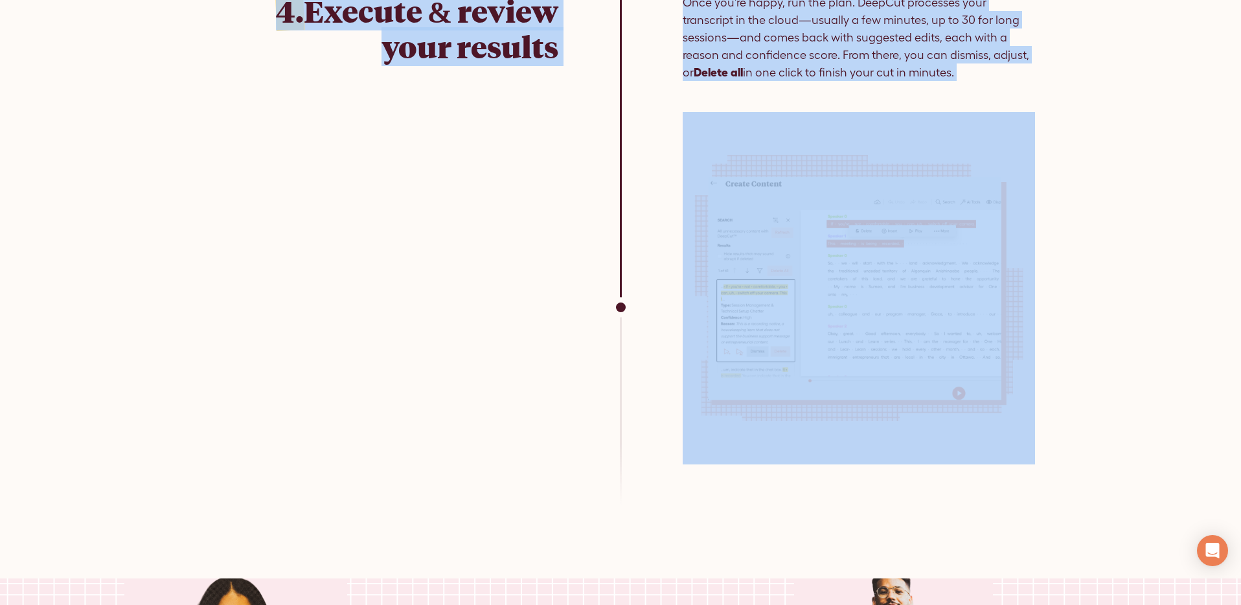
drag, startPoint x: 432, startPoint y: 103, endPoint x: 865, endPoint y: 479, distance: 573.0
copy main "Lor IpsuMdo™ sitam ConsEct™ adipisc elit seddoeius temp in utlabo etdol—magnaal…"
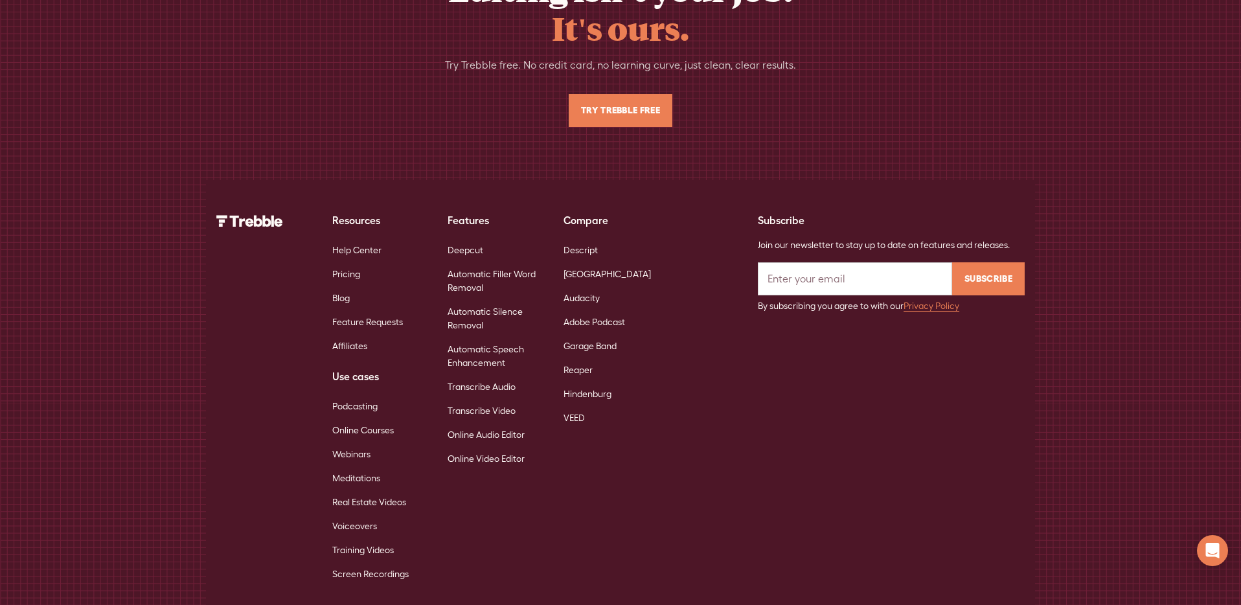
scroll to position [8596, 0]
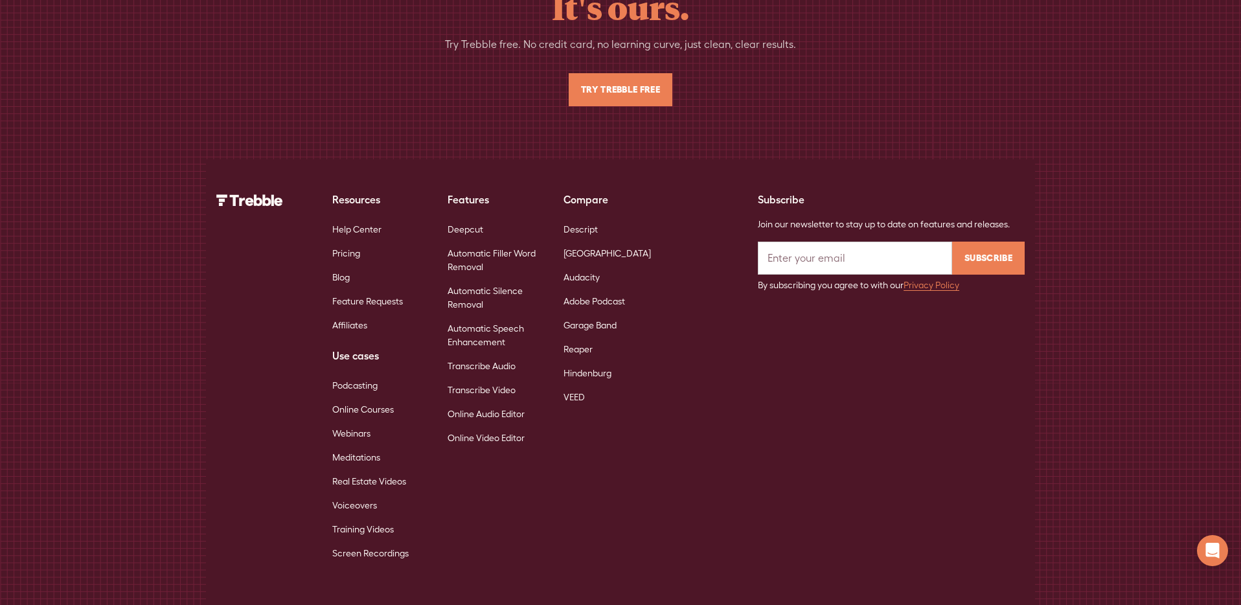
click at [819, 69] on div "Editing isn’t your job. It's ours. Try Trebble free. No credit card, no learnin…" at bounding box center [620, 37] width 829 height 243
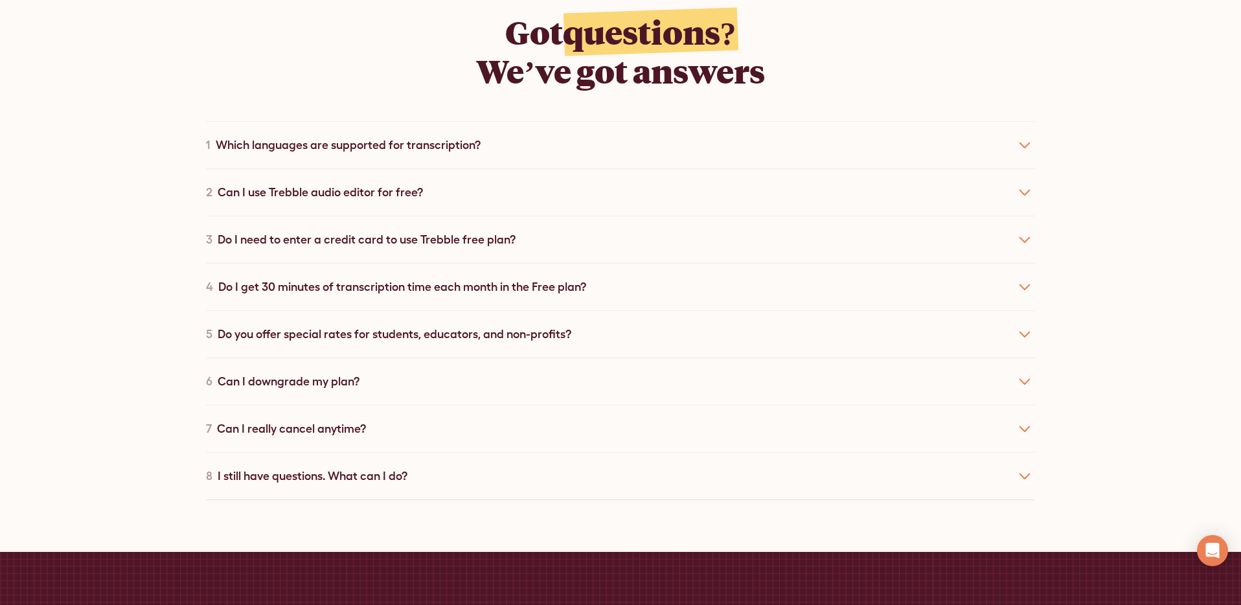
scroll to position [7935, 0]
click at [1141, 113] on div "Got questions? We’ve got answers 1 Which languages are supported for transcript…" at bounding box center [620, 255] width 1241 height 591
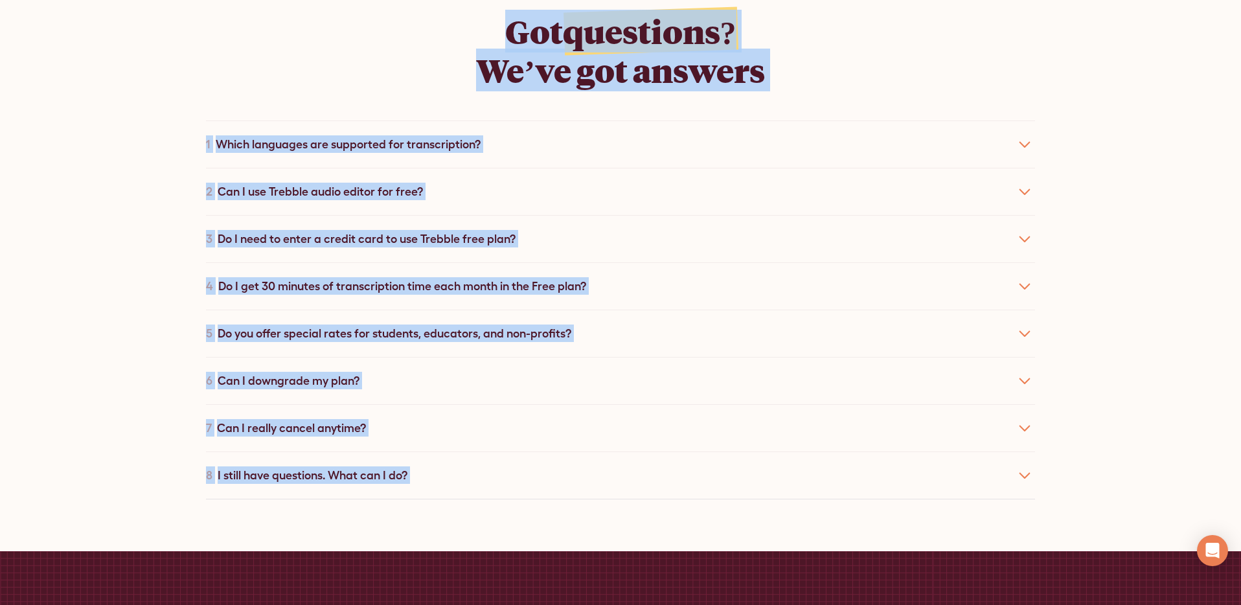
copy body "PRICING RESOURCES Help Center Feature Requests Blog SIGn UP LOGIN Cut the clutt…"
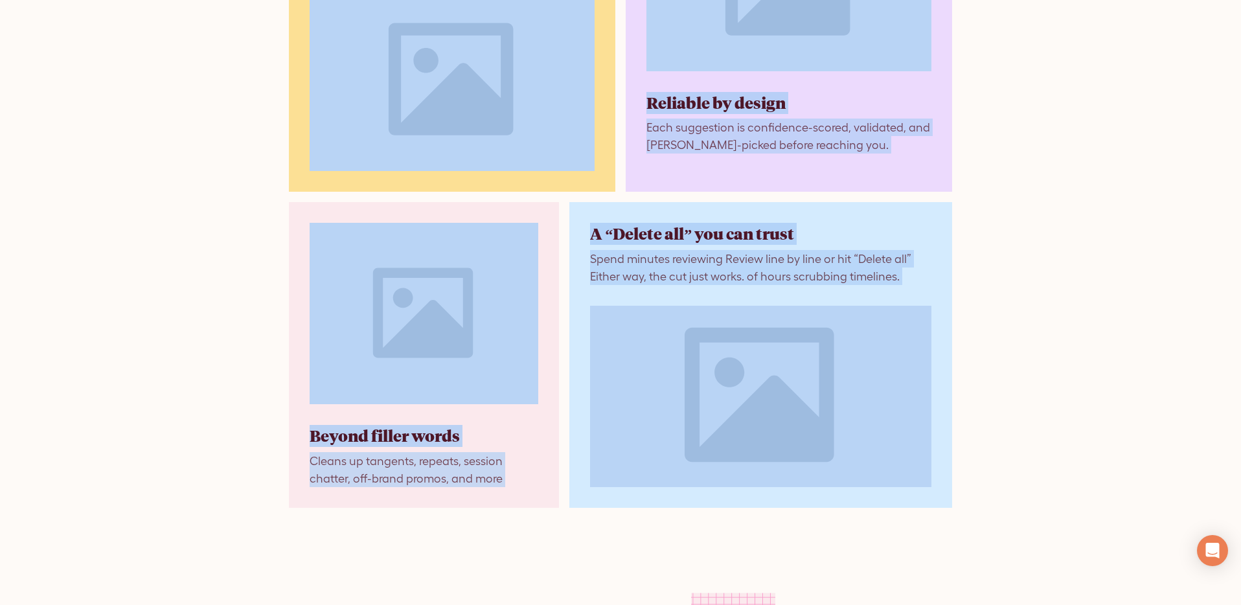
scroll to position [2154, 0]
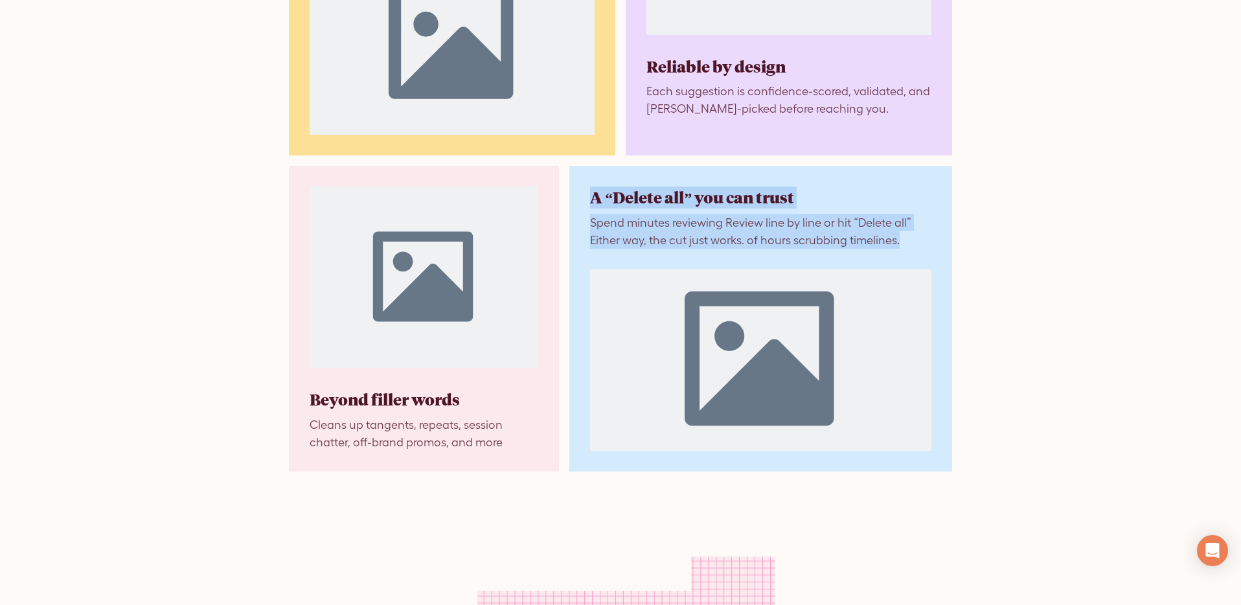
drag, startPoint x: 585, startPoint y: 176, endPoint x: 905, endPoint y: 233, distance: 325.0
click at [905, 233] on div "A “Delete all” you can trust Spend minutes reviewing Review line by line or hit…" at bounding box center [760, 319] width 383 height 306
copy div "A “Delete all” you can trust Spend minutes reviewing Review line by line or hit…"
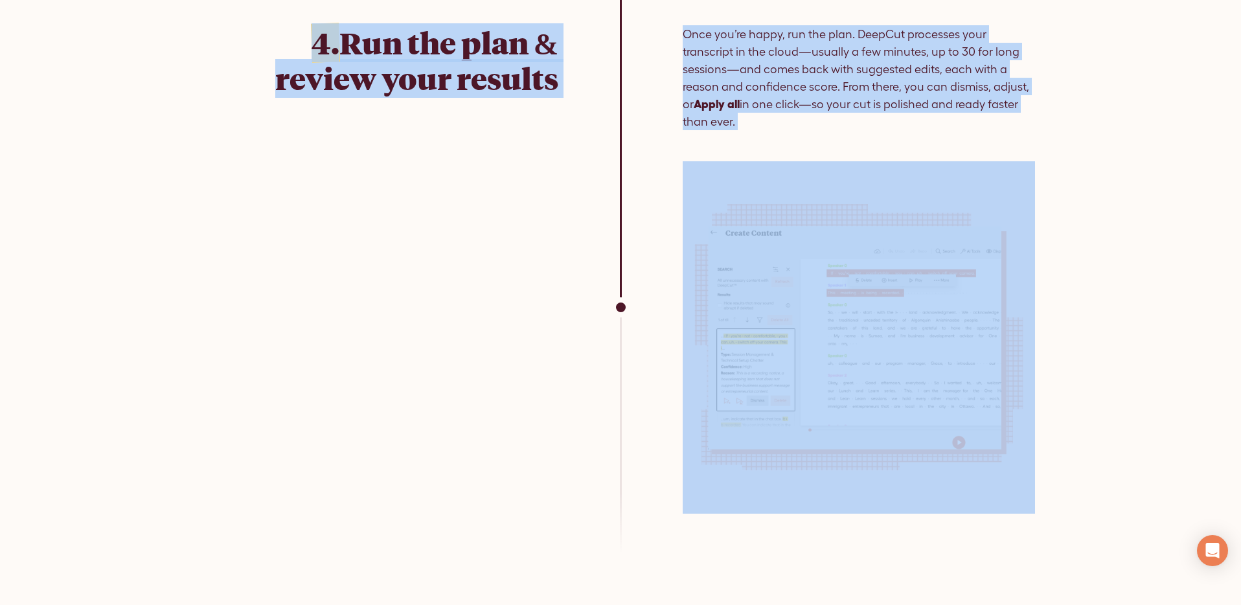
scroll to position [4656, 0]
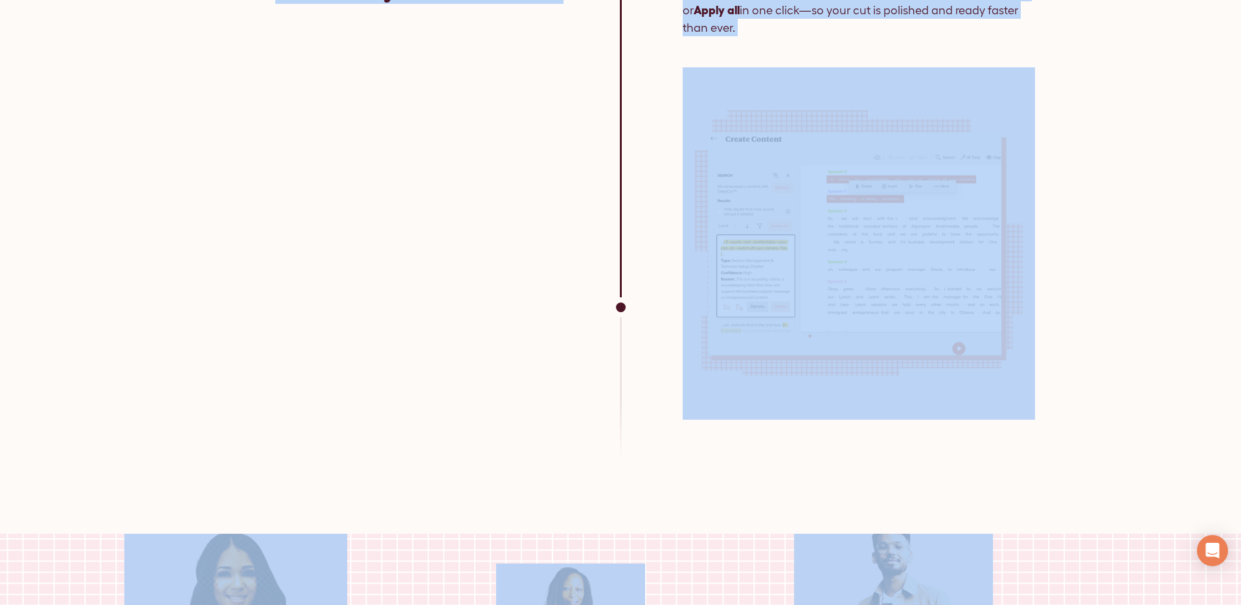
drag, startPoint x: 414, startPoint y: 284, endPoint x: 1034, endPoint y: 551, distance: 675.4
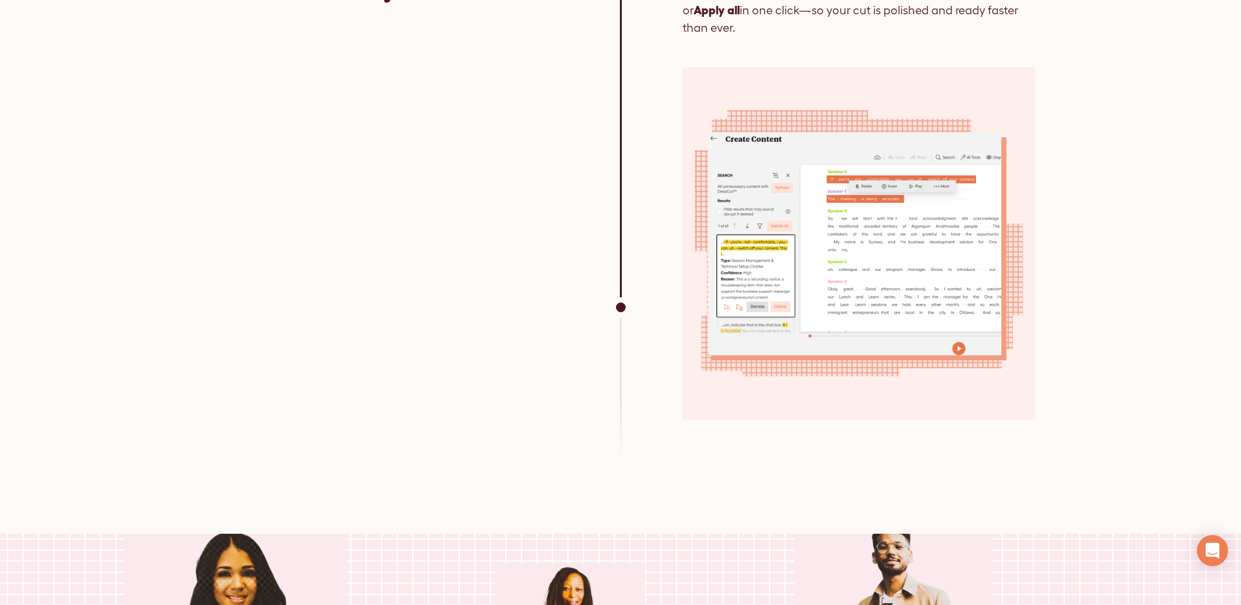
click at [1068, 466] on div at bounding box center [620, 497] width 1241 height 73
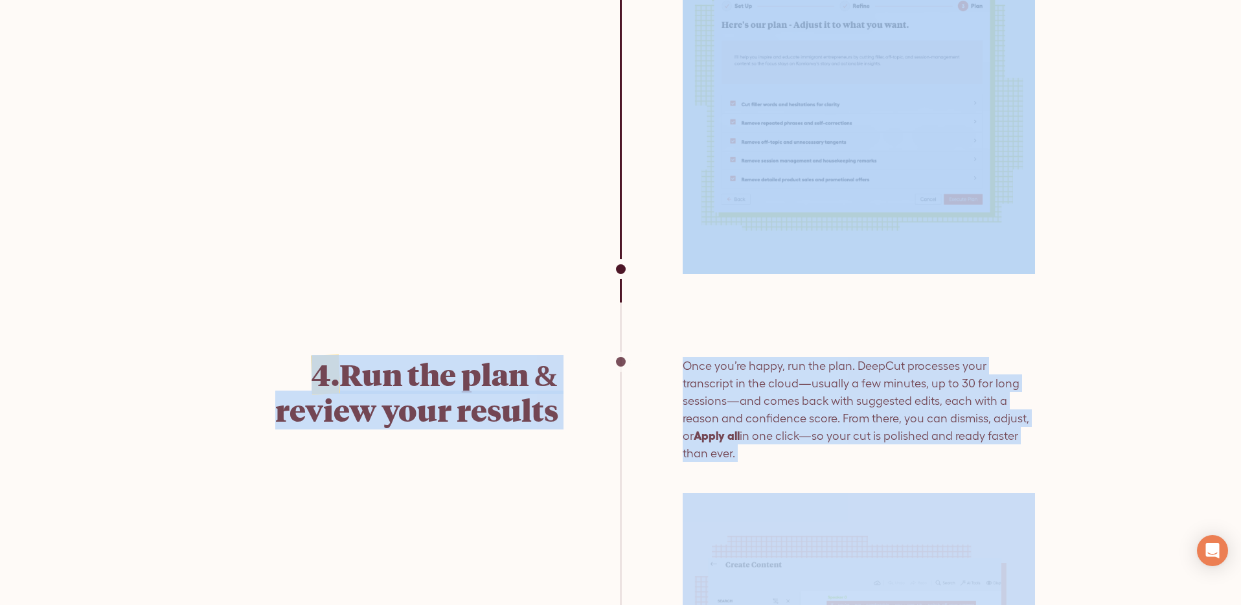
scroll to position [4343, 0]
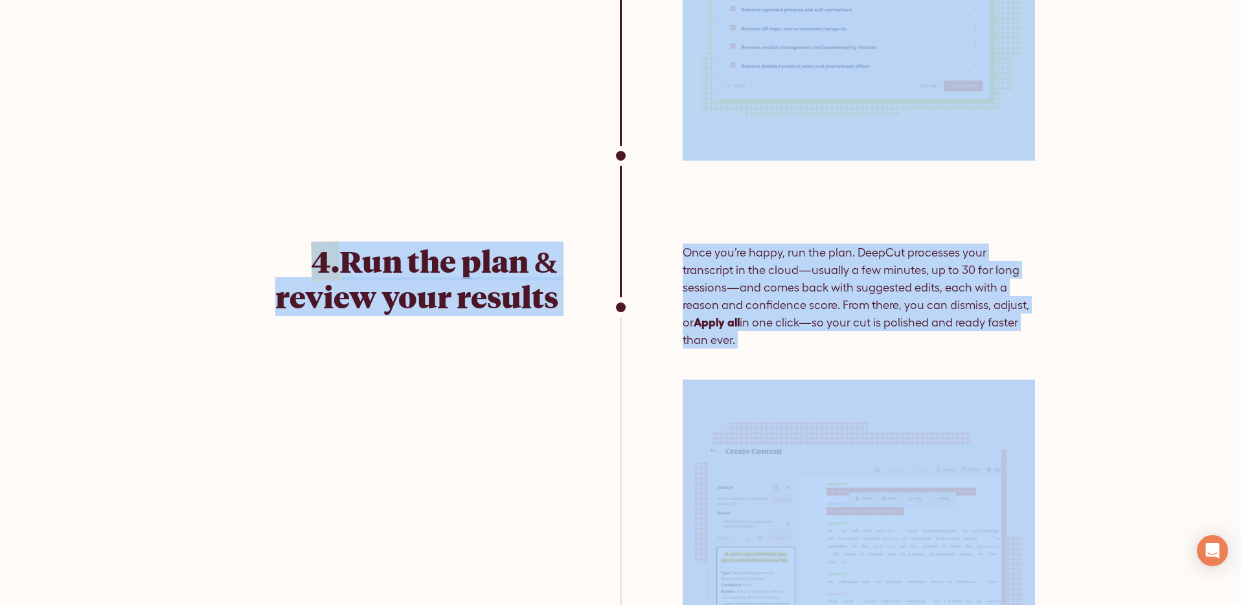
drag, startPoint x: 400, startPoint y: 31, endPoint x: 977, endPoint y: 575, distance: 792.6
copy main "How DeepCut™ works DeepCut™ reviews your recording like an editor would—underst…"
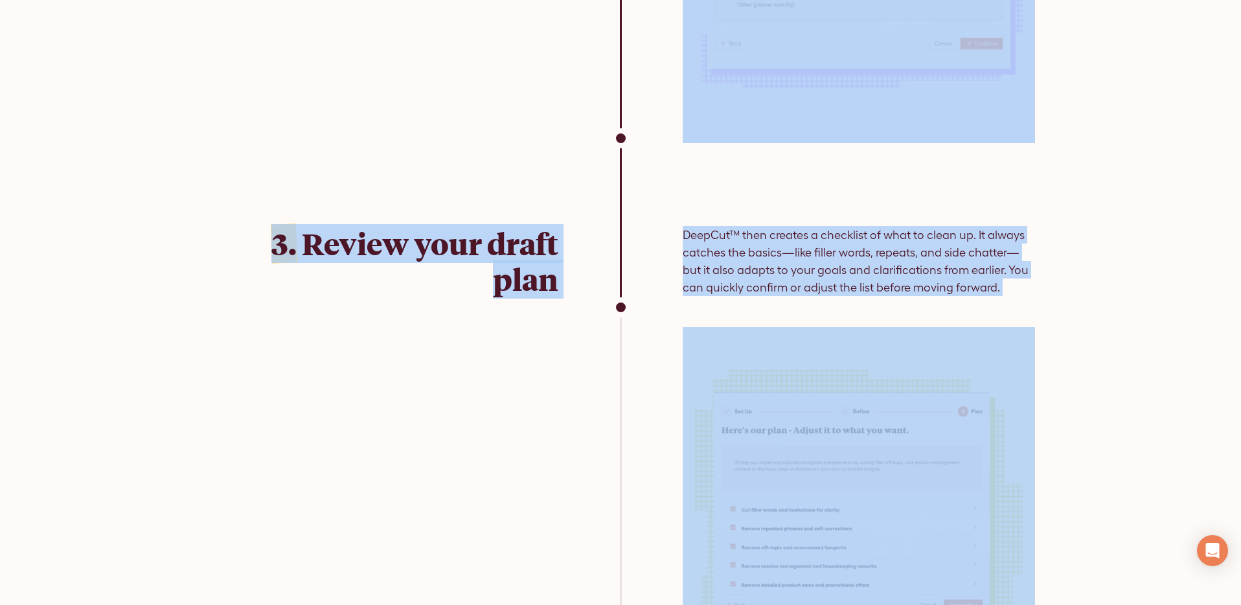
scroll to position [3826, 0]
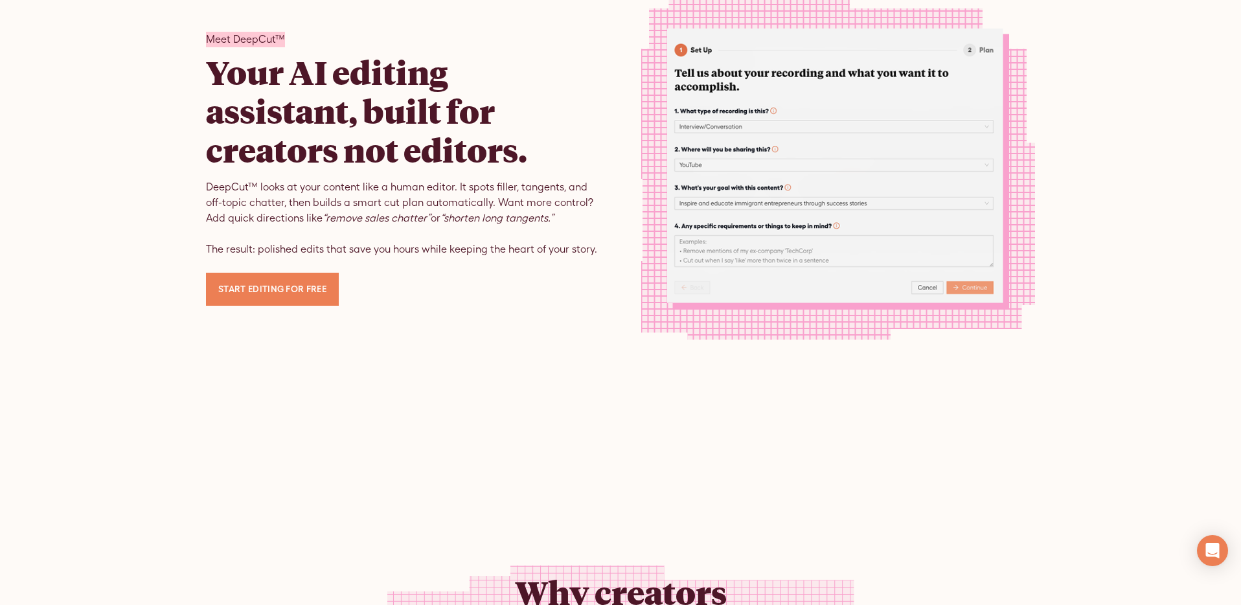
scroll to position [1001, 0]
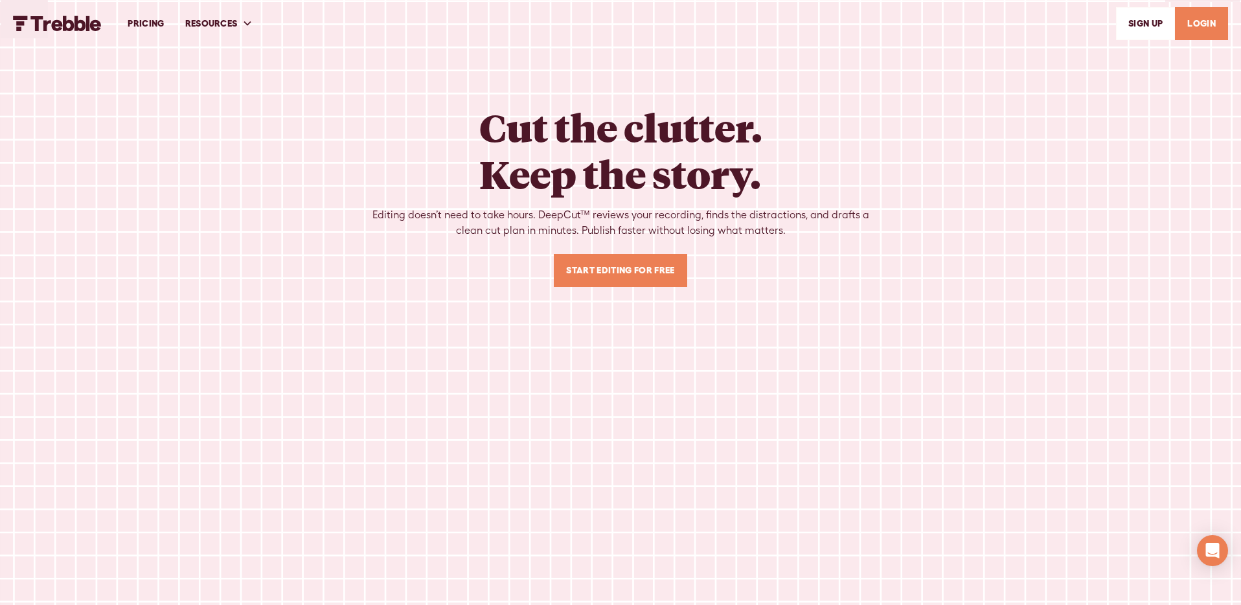
scroll to position [1, 0]
click at [80, 11] on div "PRICING RESOURCES Help Center Feature Requests Blog SIGn UP LOGIN" at bounding box center [620, 23] width 1215 height 45
click at [80, 10] on div "PRICING RESOURCES Help Center Feature Requests Blog SIGn UP LOGIN" at bounding box center [620, 23] width 1215 height 45
click at [80, 19] on img "home" at bounding box center [57, 23] width 89 height 16
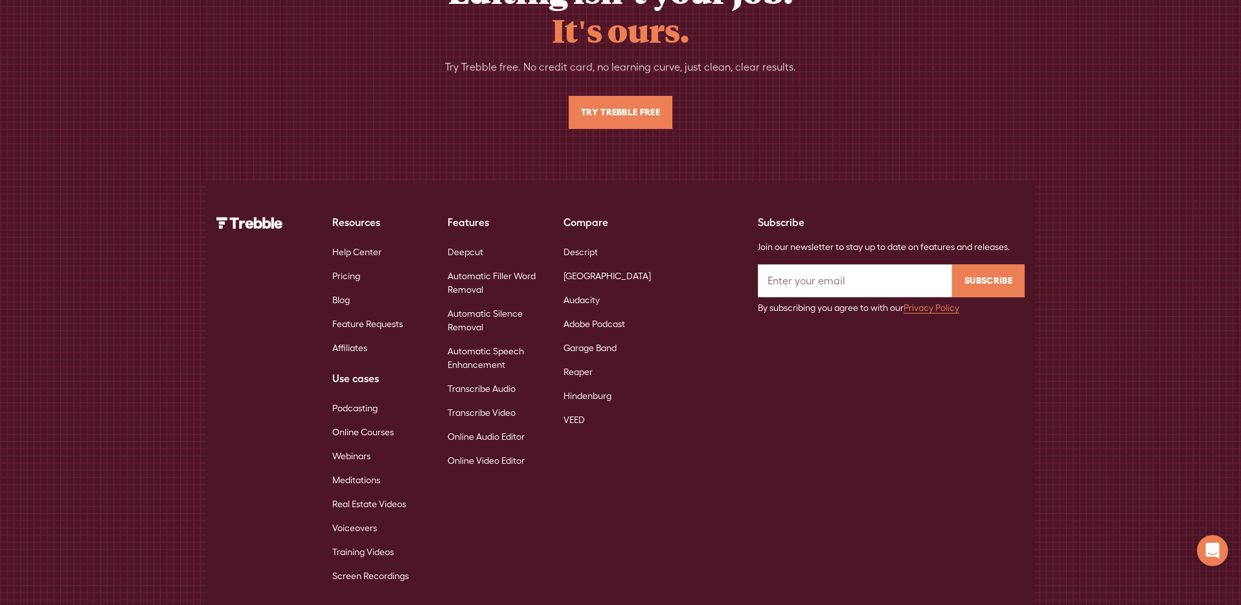
scroll to position [8362, 0]
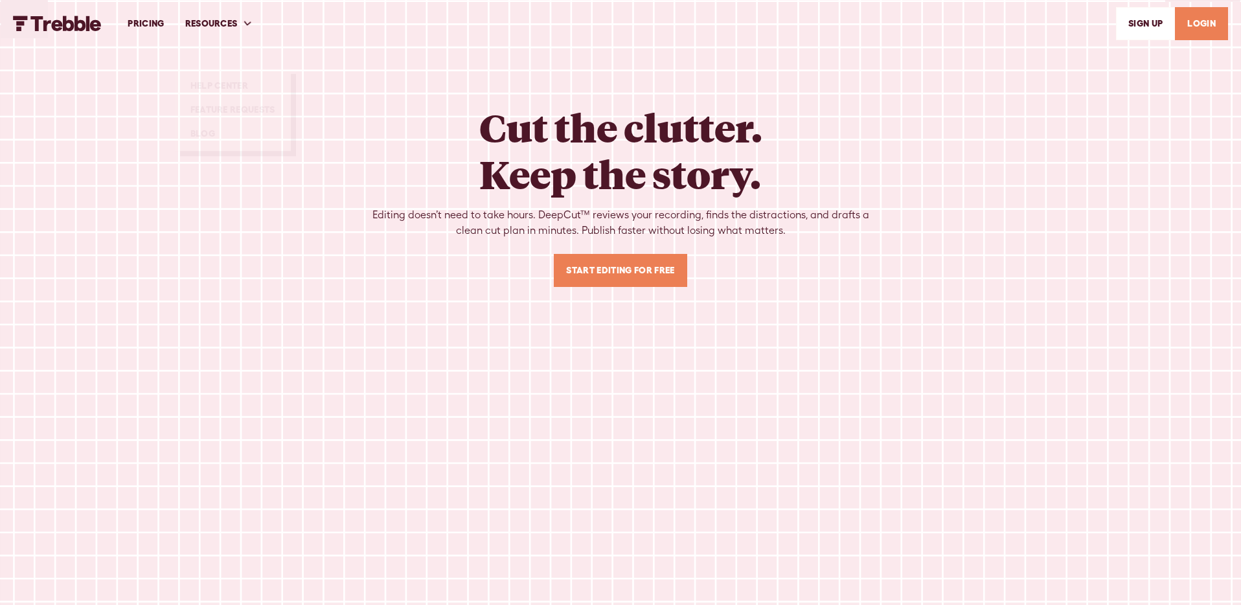
scroll to position [1, 0]
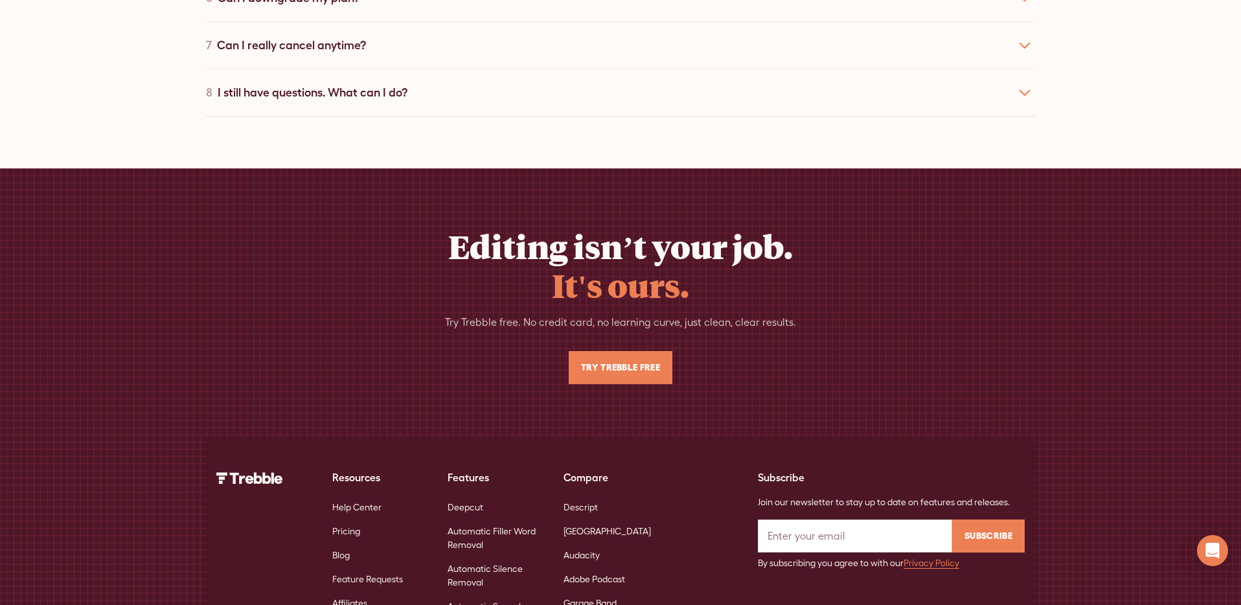
scroll to position [8911, 0]
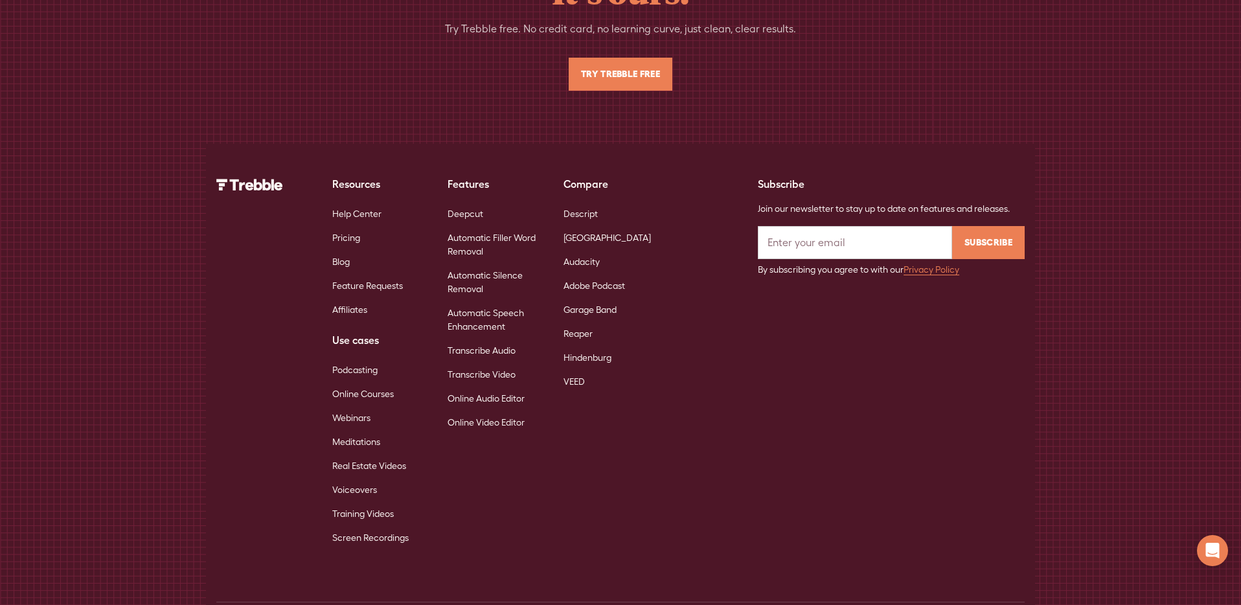
click at [362, 382] on link "Online Courses" at bounding box center [363, 394] width 62 height 24
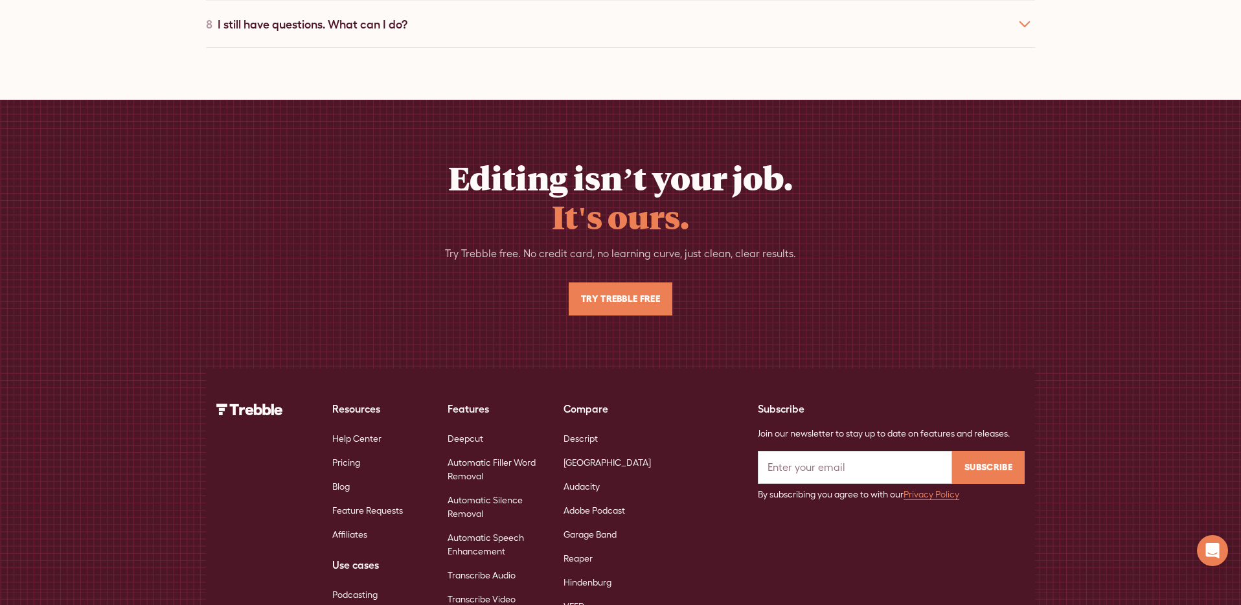
scroll to position [4490, 0]
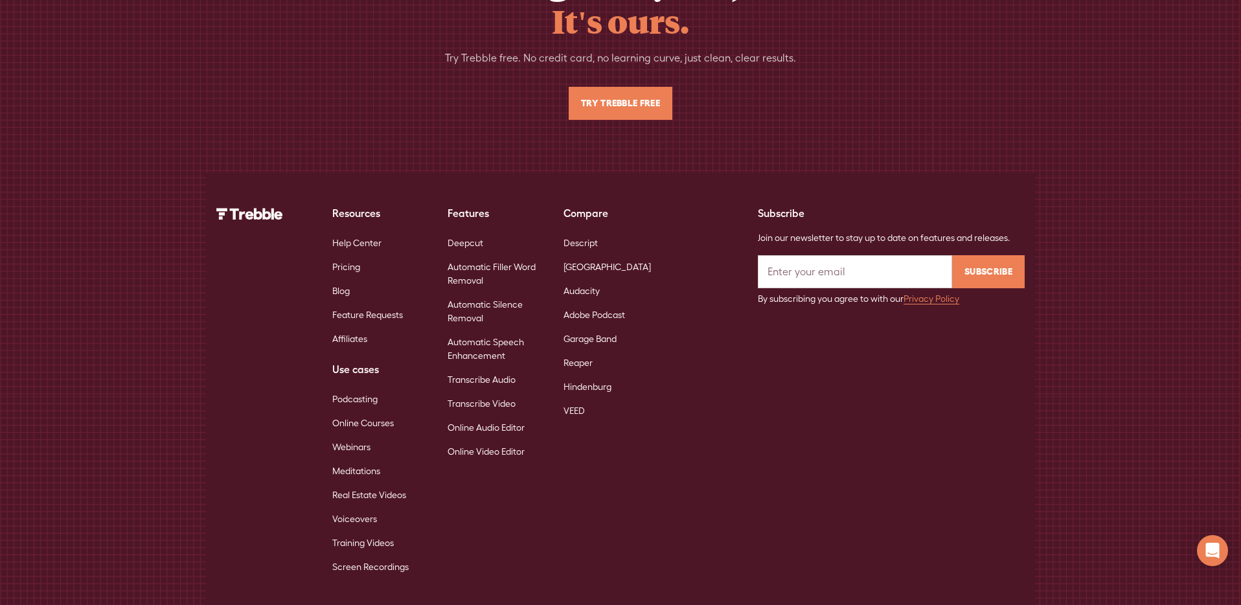
click at [468, 255] on link "Automatic Filler Word Removal" at bounding box center [495, 274] width 95 height 38
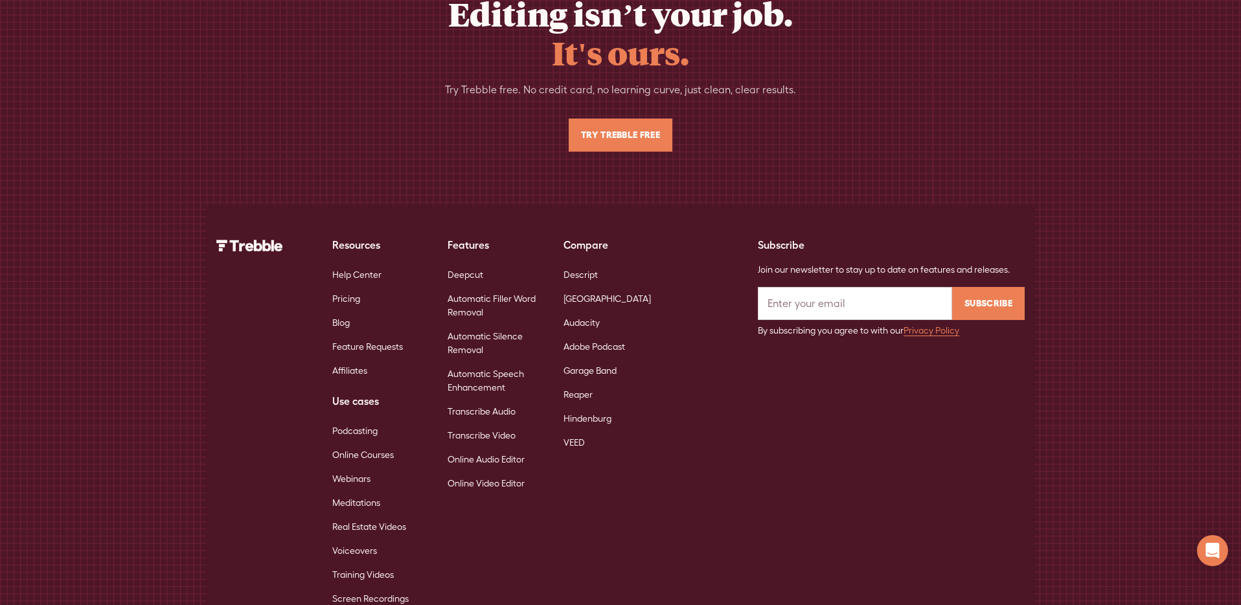
scroll to position [4998, 0]
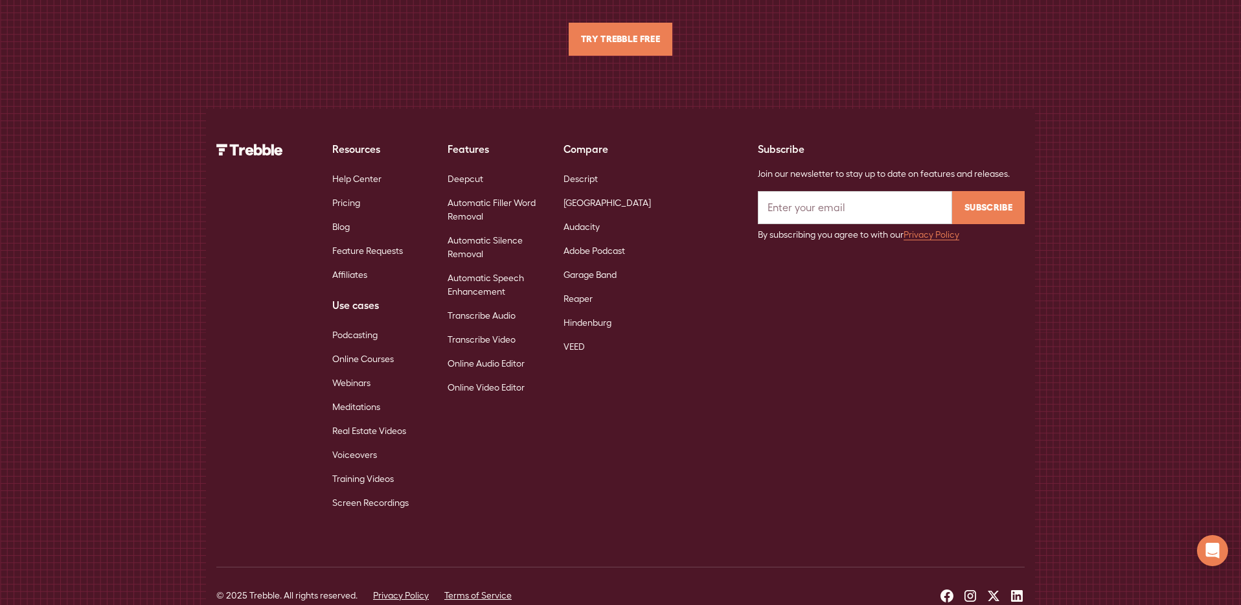
click at [473, 167] on link "Deepcut" at bounding box center [466, 179] width 36 height 24
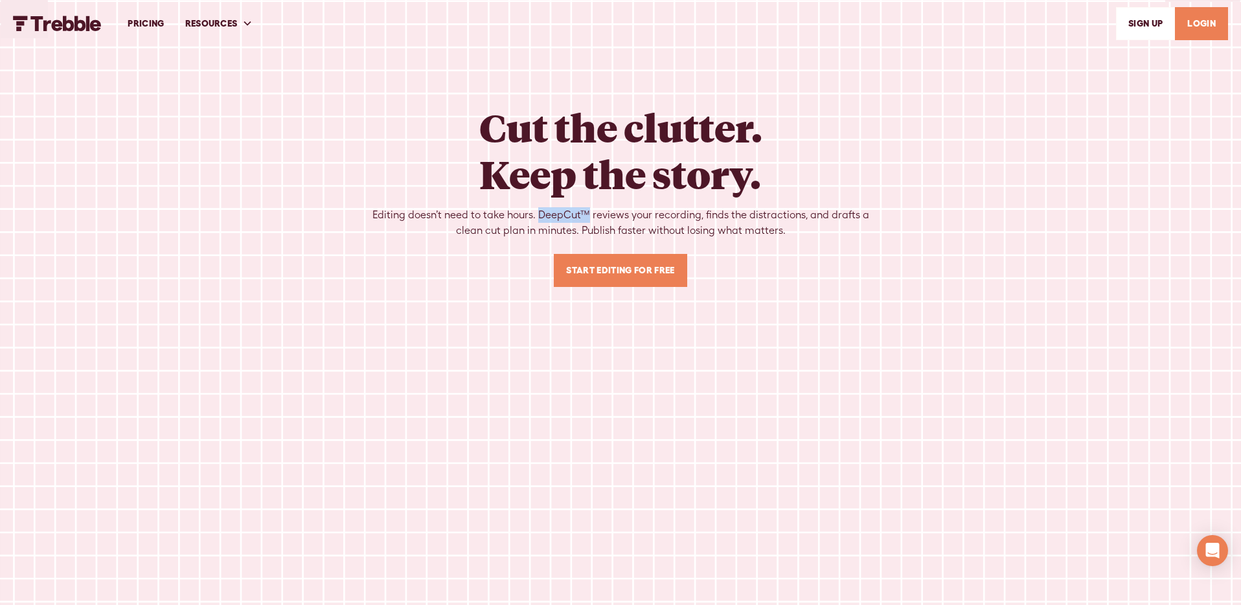
drag, startPoint x: 591, startPoint y: 212, endPoint x: 587, endPoint y: 170, distance: 42.9
click at [540, 211] on div "Editing doesn’t need to take hours. DeepCut™ reviews your recording, finds the …" at bounding box center [620, 222] width 497 height 31
copy div "DeepCut™"
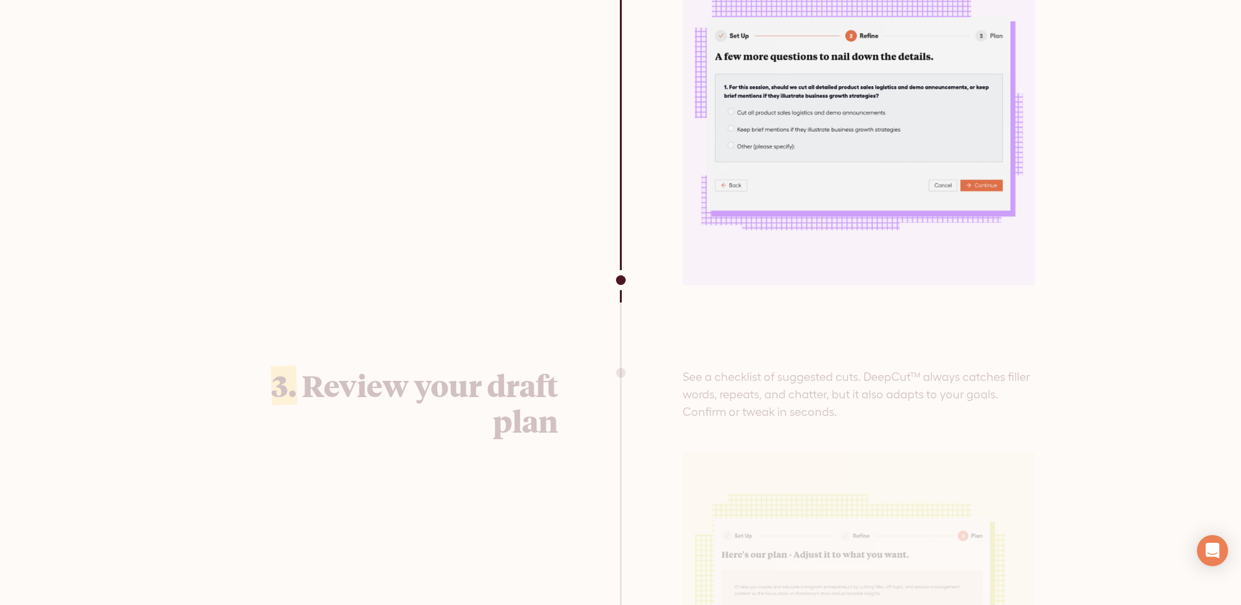
scroll to position [3984, 0]
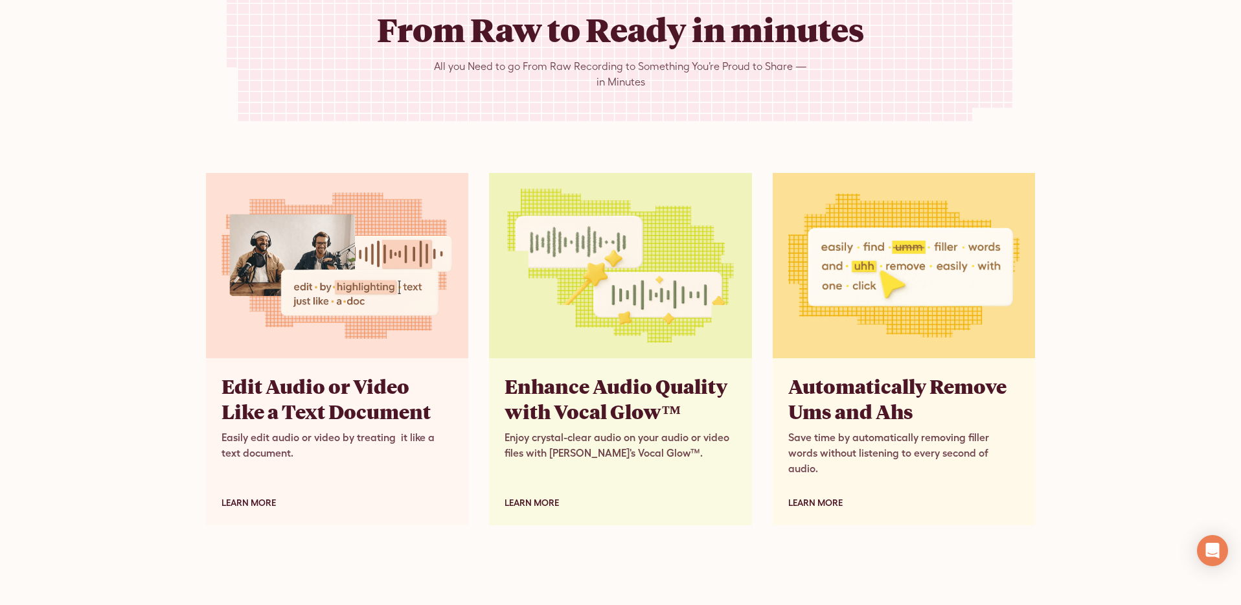
scroll to position [6831, 0]
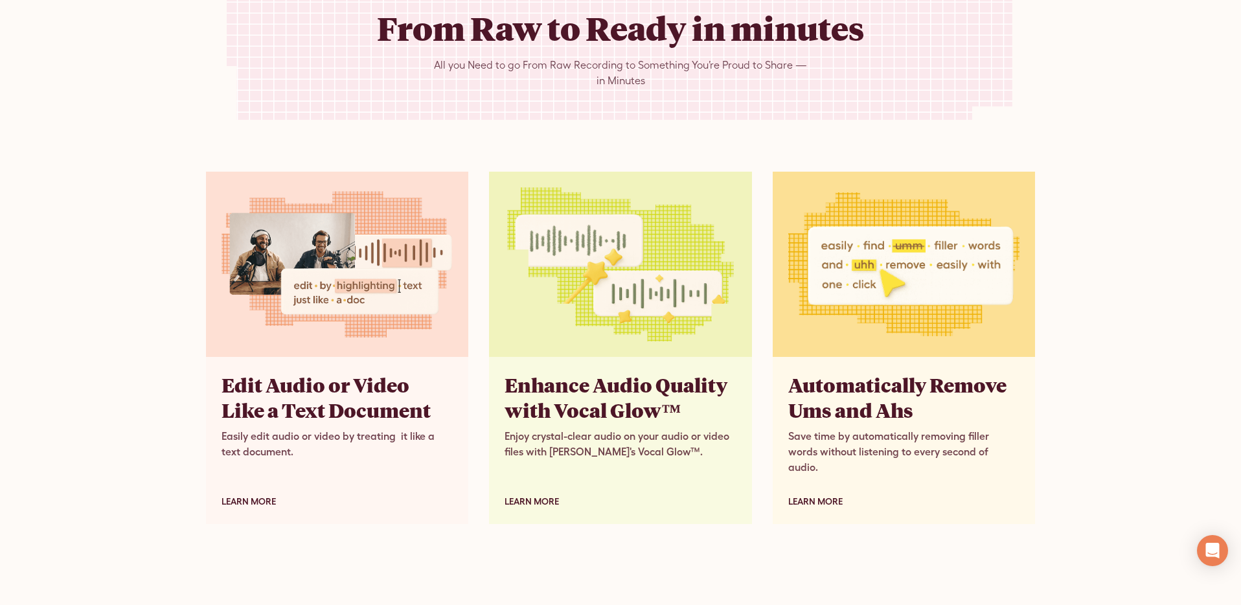
click at [117, 45] on div "From Raw to Ready in minutes All you Need to go From Raw Recording to Something…" at bounding box center [620, 245] width 1241 height 661
click at [196, 63] on div "From Raw to Ready in minutes All you Need to go From Raw Recording to Something…" at bounding box center [620, 245] width 1241 height 661
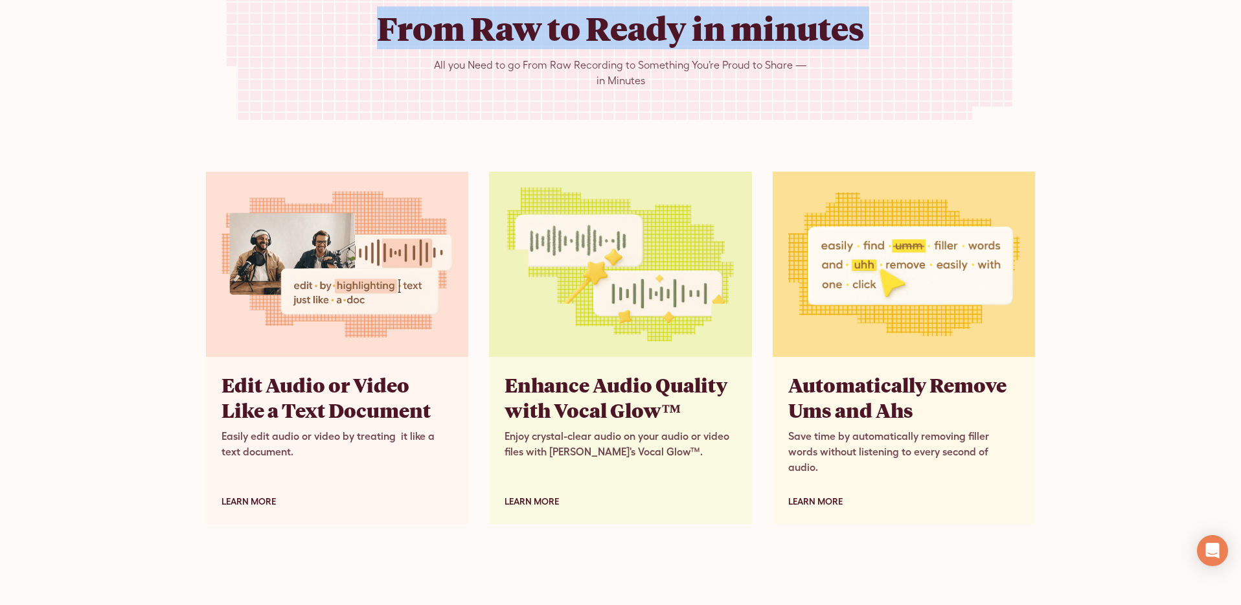
click at [196, 62] on div "From Raw to Ready in minutes All you Need to go From Raw Recording to Something…" at bounding box center [620, 245] width 1241 height 661
click at [319, 78] on div "From Raw to Ready in minutes All you Need to go From Raw Recording to Something…" at bounding box center [620, 43] width 829 height 153
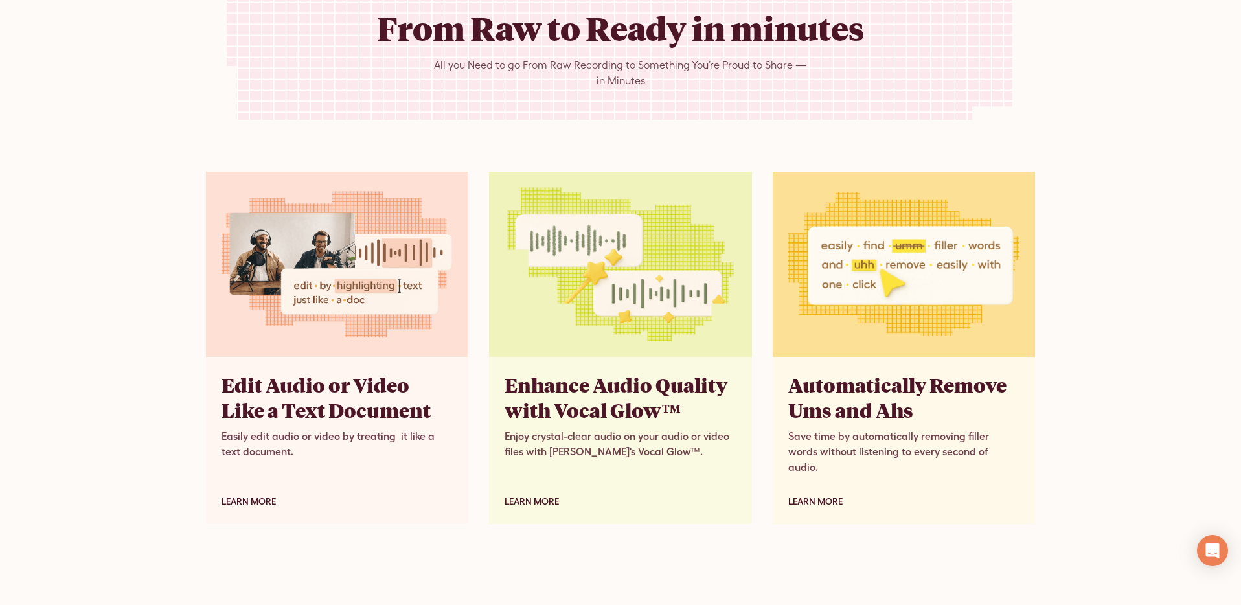
click at [319, 78] on div "From Raw to Ready in minutes All you Need to go From Raw Recording to Something…" at bounding box center [620, 43] width 829 height 153
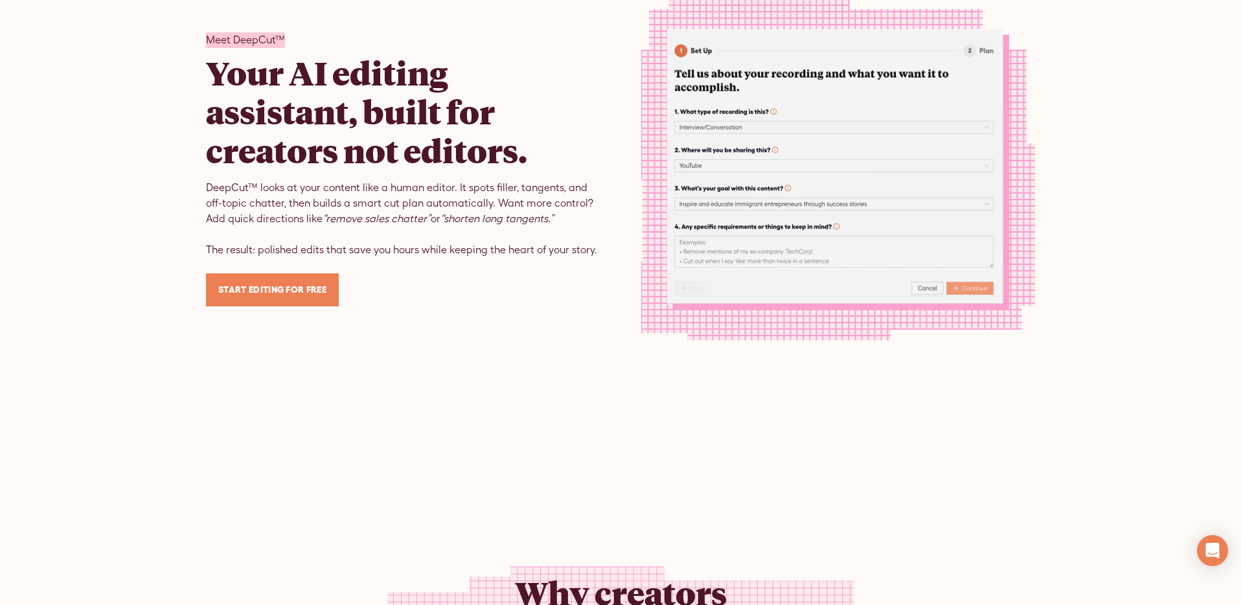
scroll to position [0, 0]
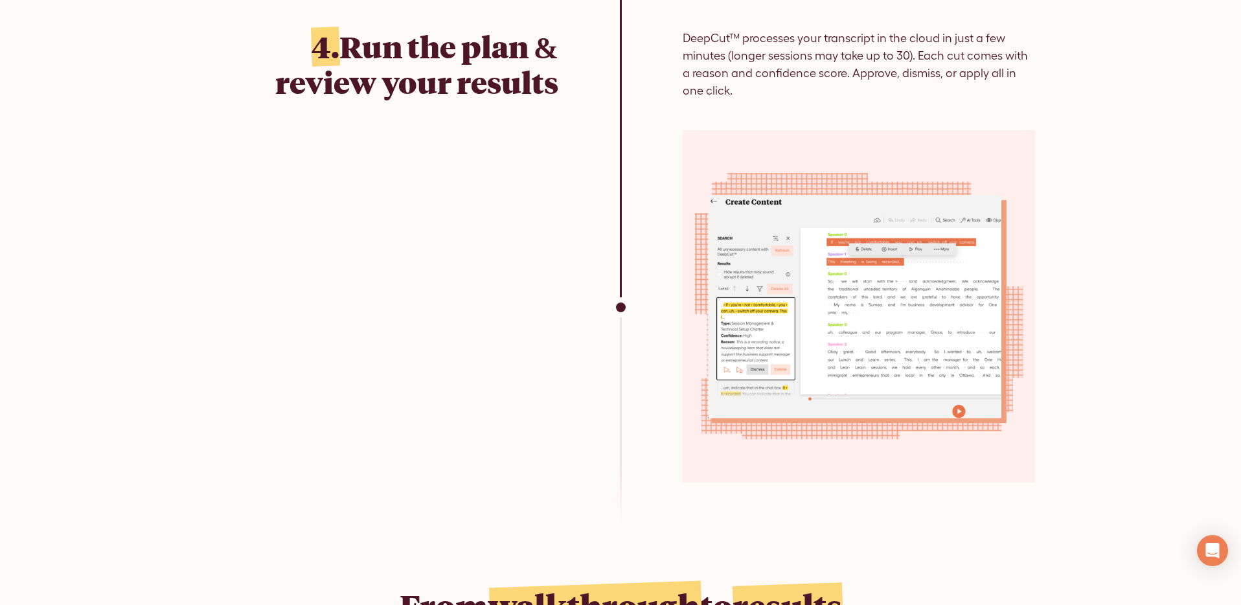
click at [541, 103] on div "4. Run the plan & review your results" at bounding box center [382, 255] width 352 height 453
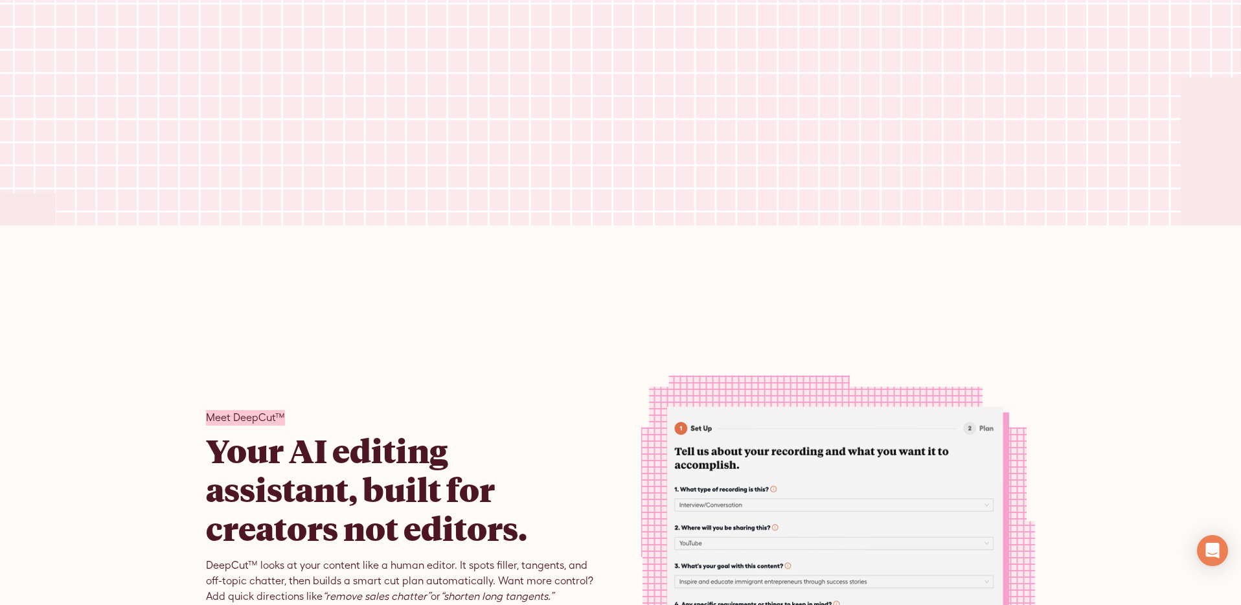
scroll to position [853, 0]
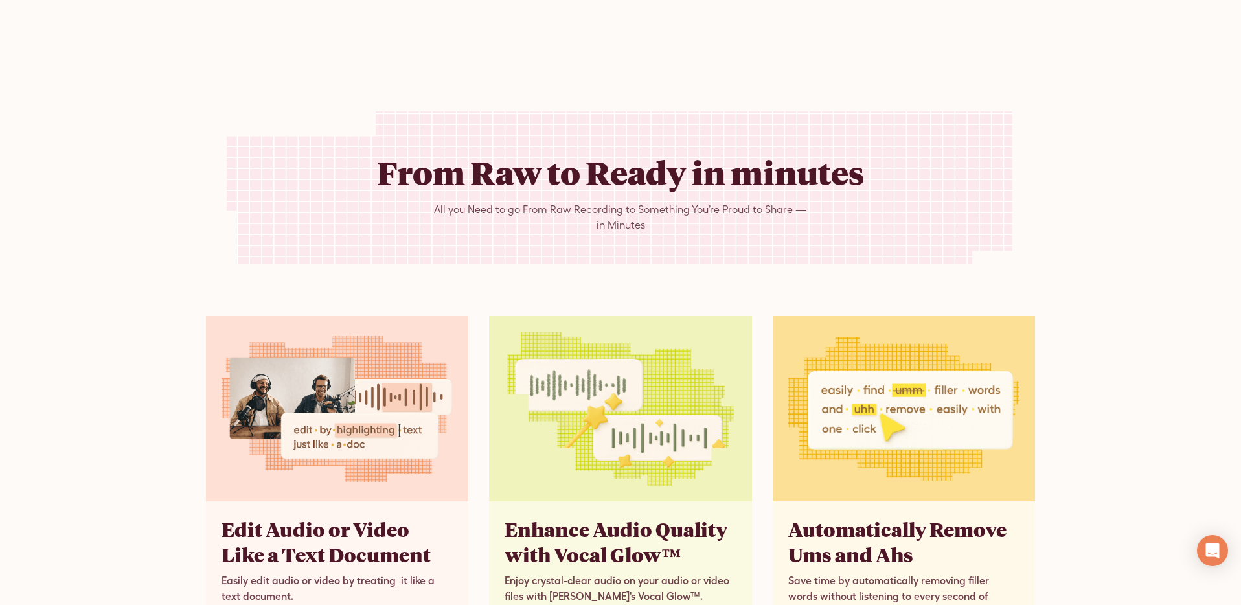
scroll to position [6691, 0]
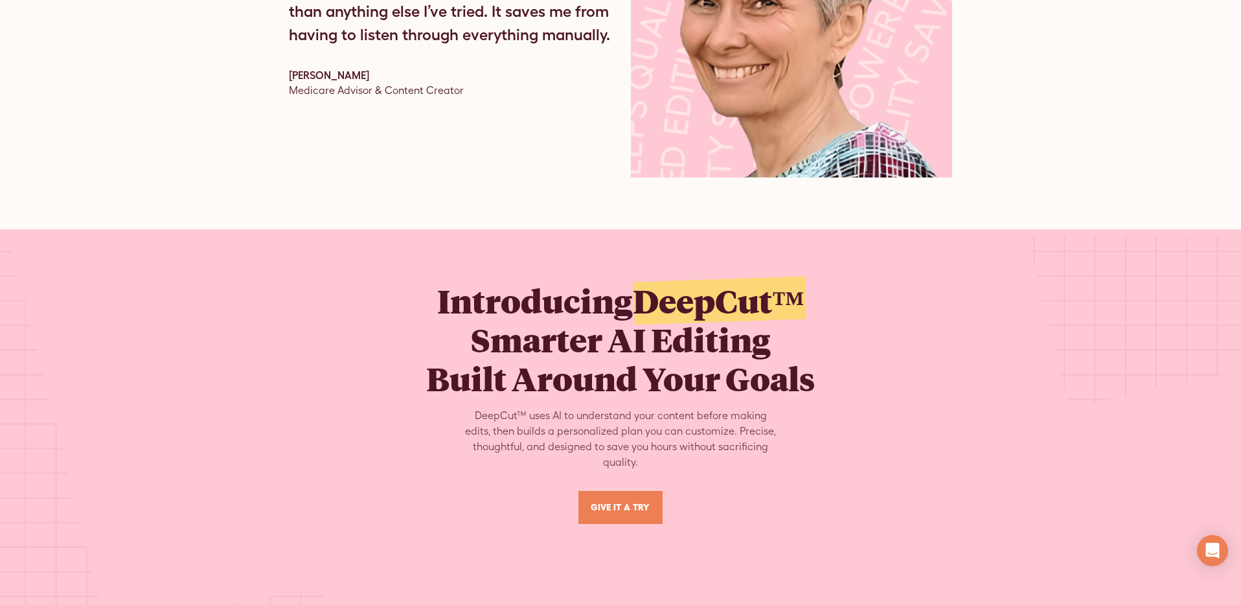
scroll to position [5022, 0]
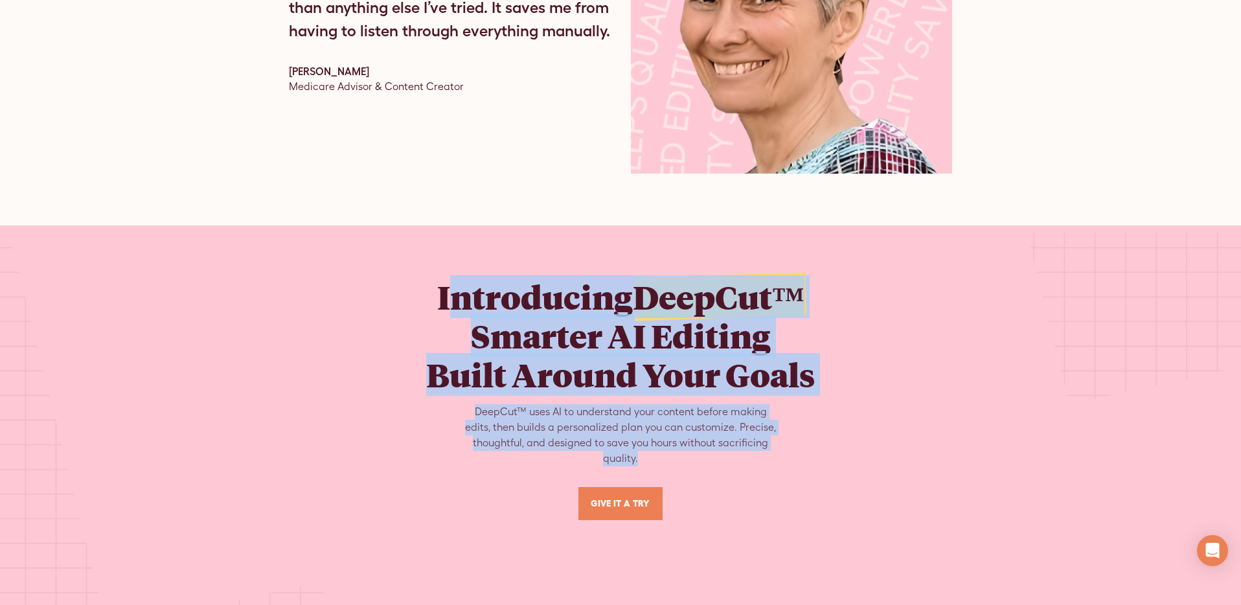
drag, startPoint x: 447, startPoint y: 276, endPoint x: 687, endPoint y: 453, distance: 298.3
click at [687, 453] on div "Introducing DeepCut™ Smarter AI Editing Built Around Your Goals DeepCut™ uses A…" at bounding box center [620, 398] width 829 height 243
copy div "ntroducing DeepCut™ Smarter AI Editing Built Around Your Goals DeepCut™ uses AI…"
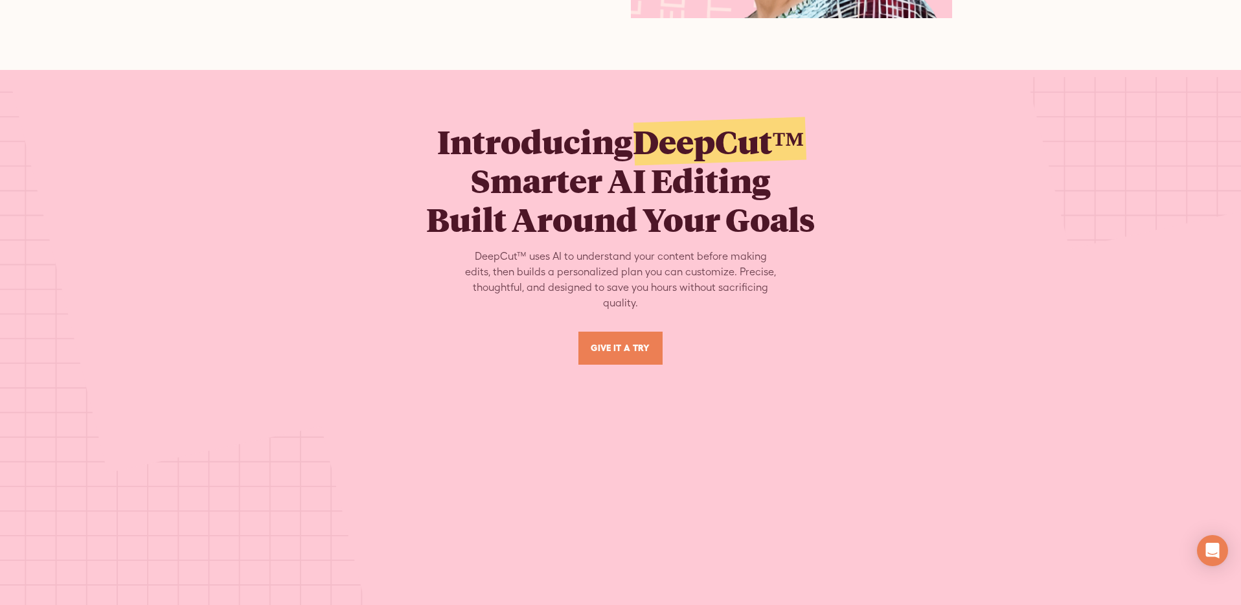
click at [990, 144] on div "Introducing DeepCut™ Smarter AI Editing Built Around Your Goals DeepCut™ uses A…" at bounding box center [620, 243] width 829 height 243
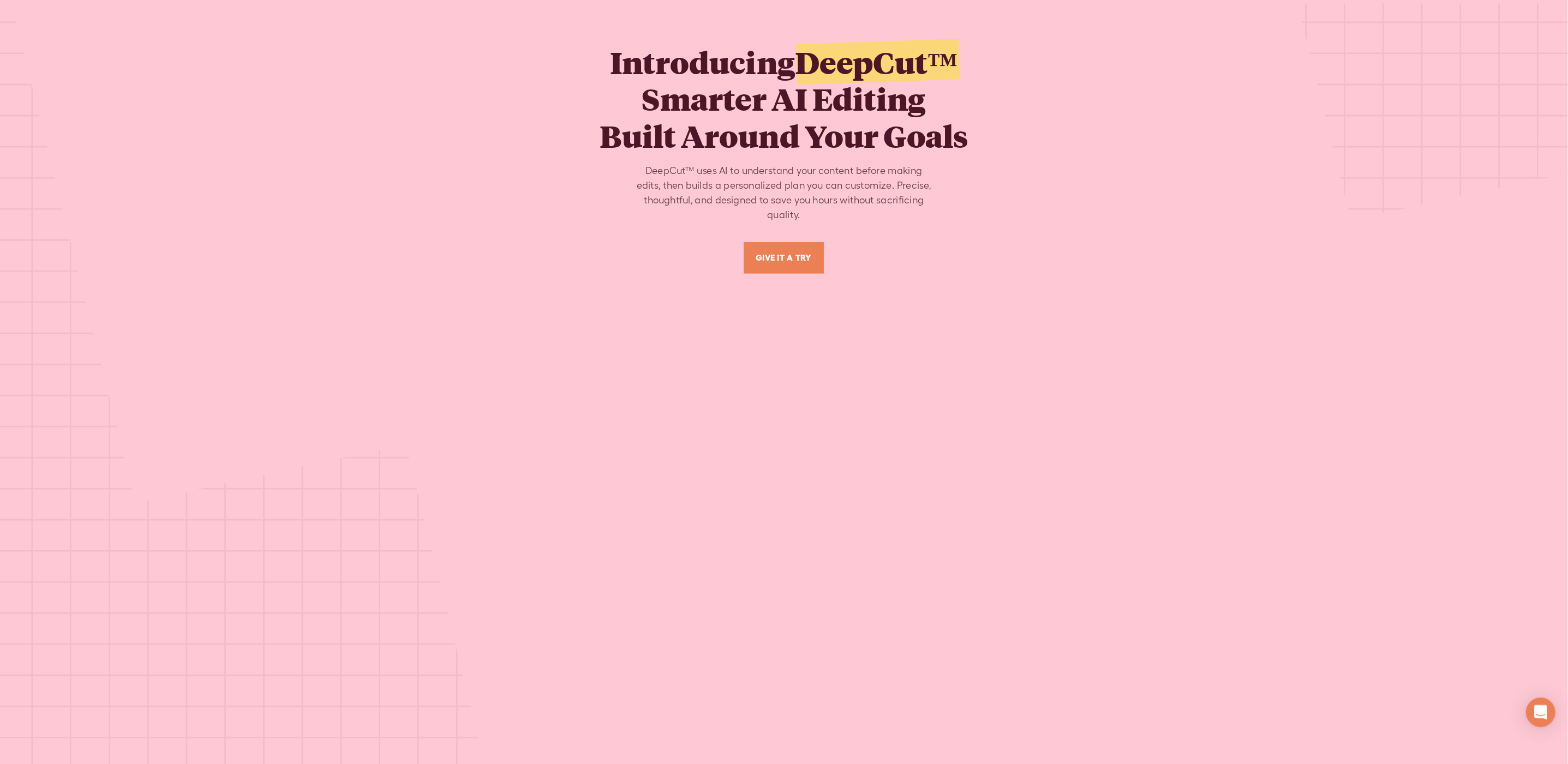
scroll to position [4550, 0]
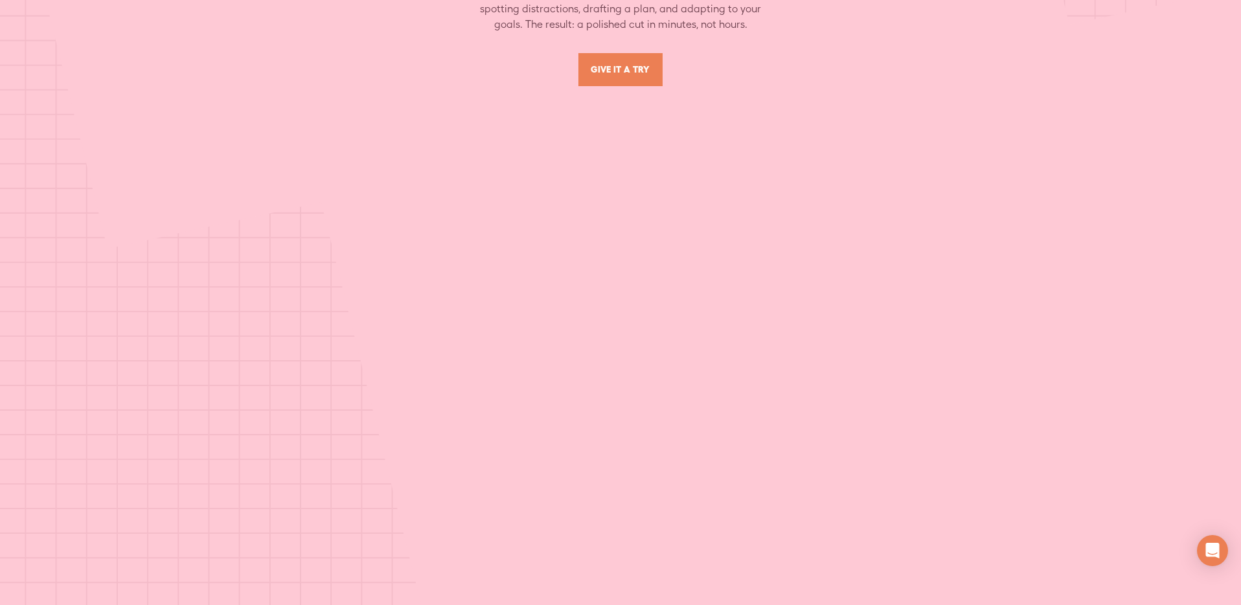
scroll to position [5316, 0]
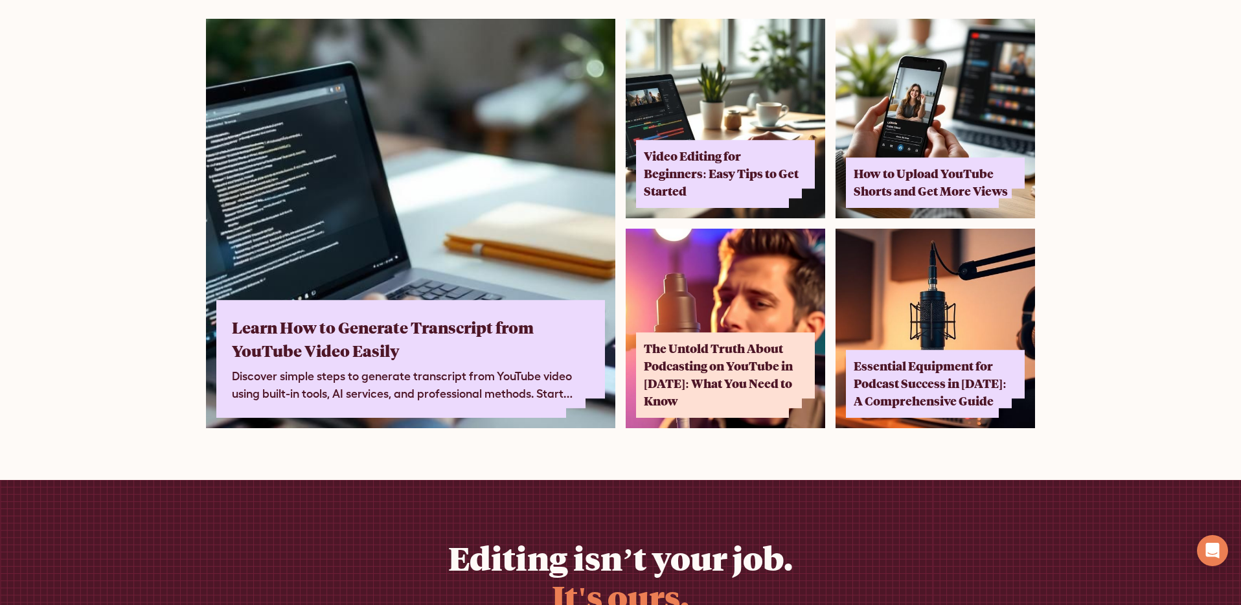
scroll to position [8400, 0]
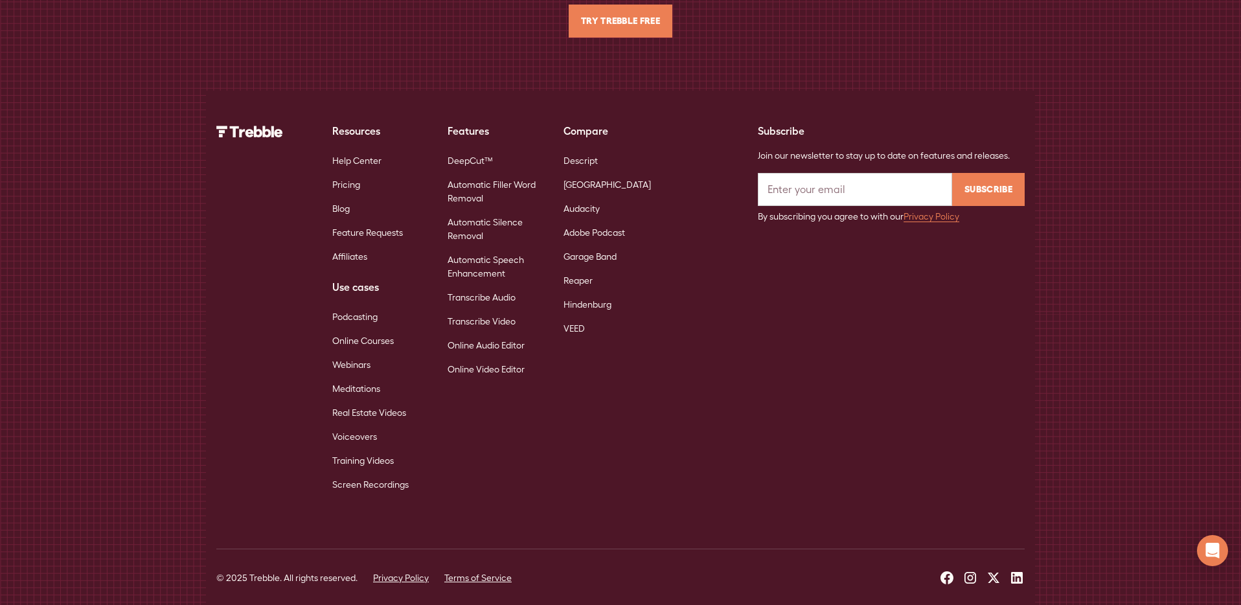
click at [455, 149] on link "DeepCut™" at bounding box center [470, 161] width 45 height 24
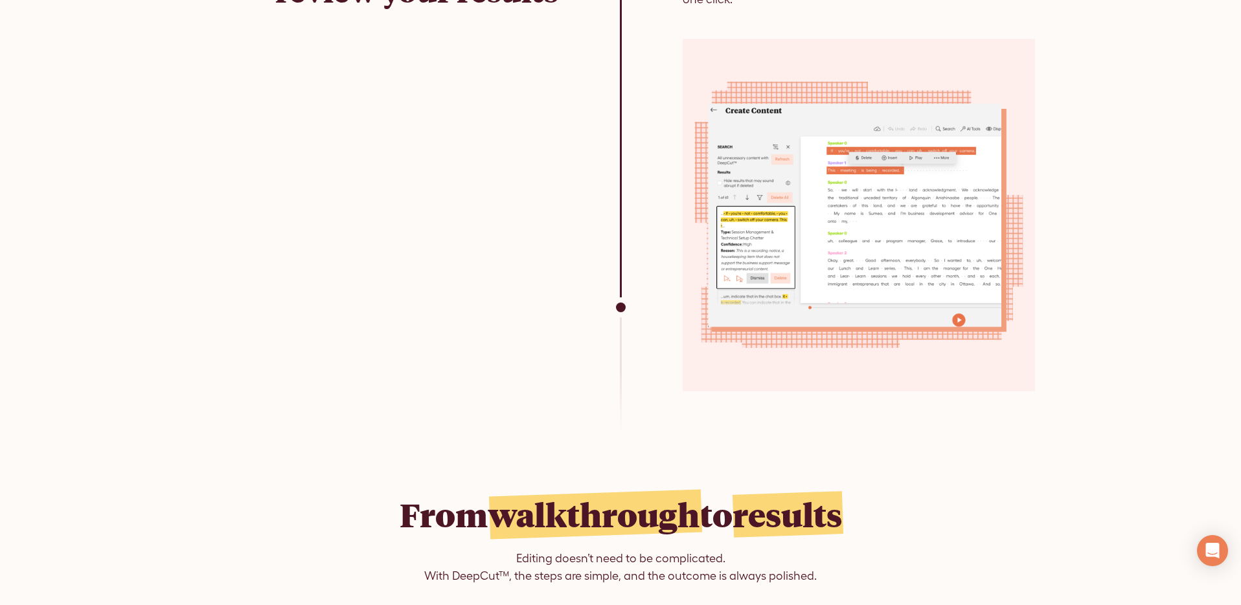
scroll to position [4752, 0]
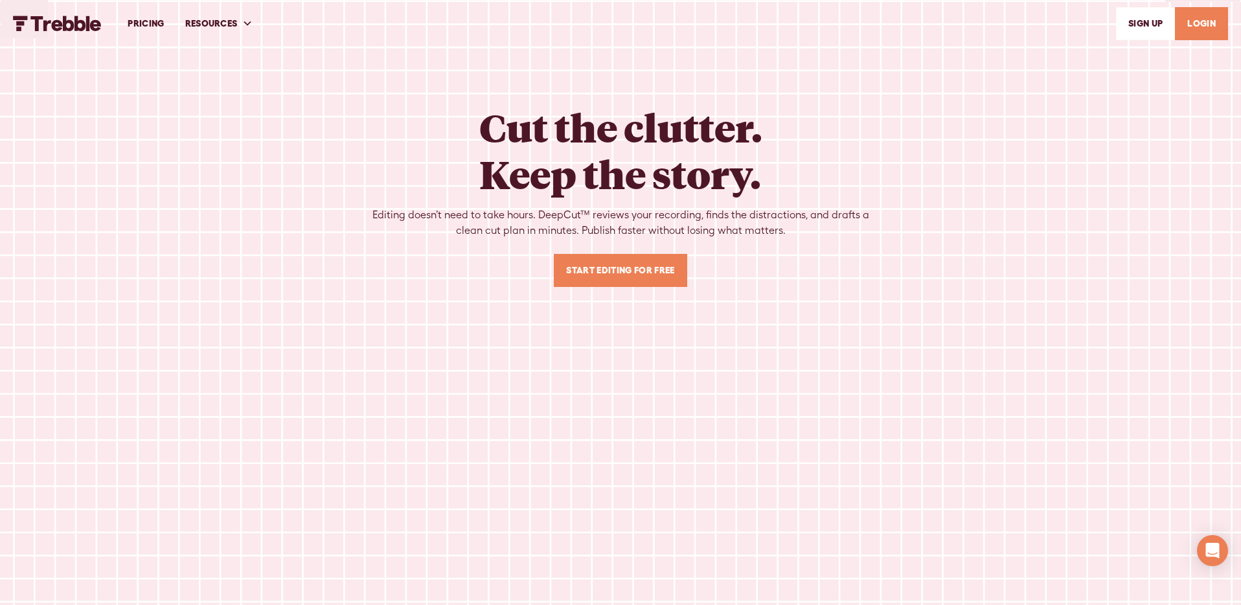
click at [91, 24] on img "home" at bounding box center [57, 24] width 89 height 16
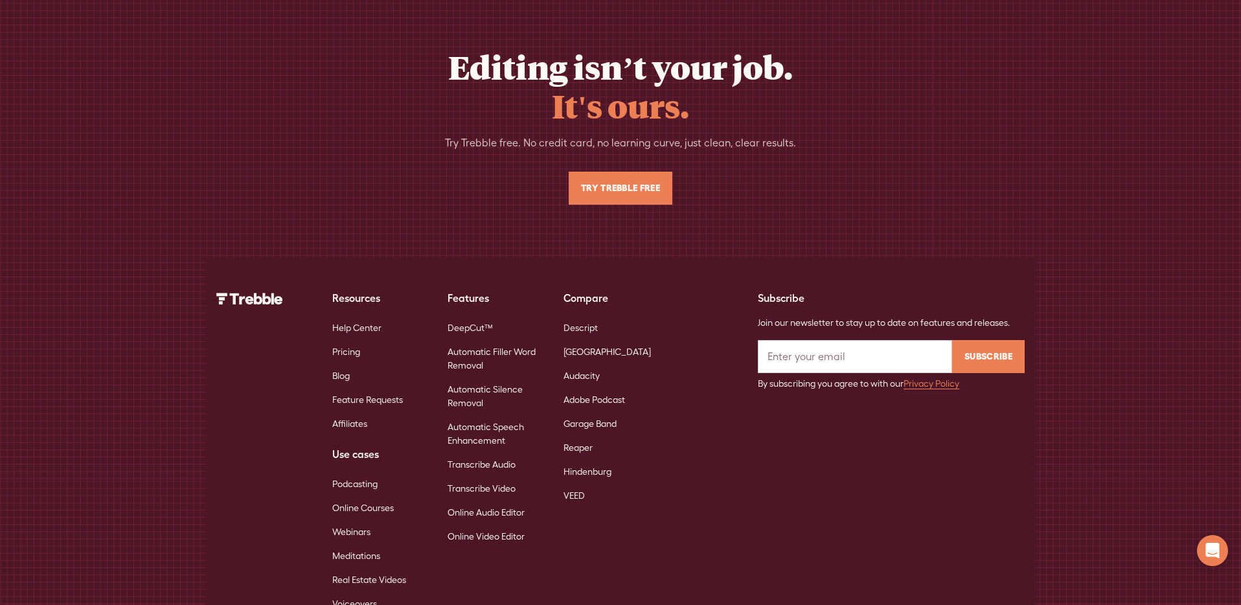
scroll to position [8400, 0]
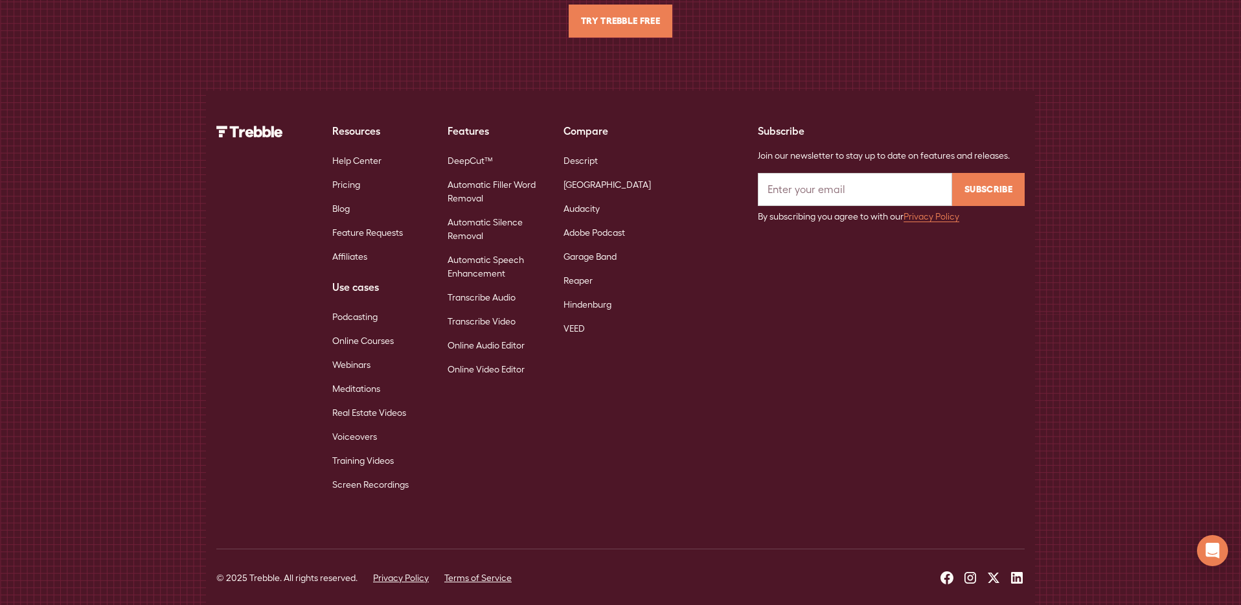
click at [475, 149] on link "DeepCut™" at bounding box center [470, 161] width 45 height 24
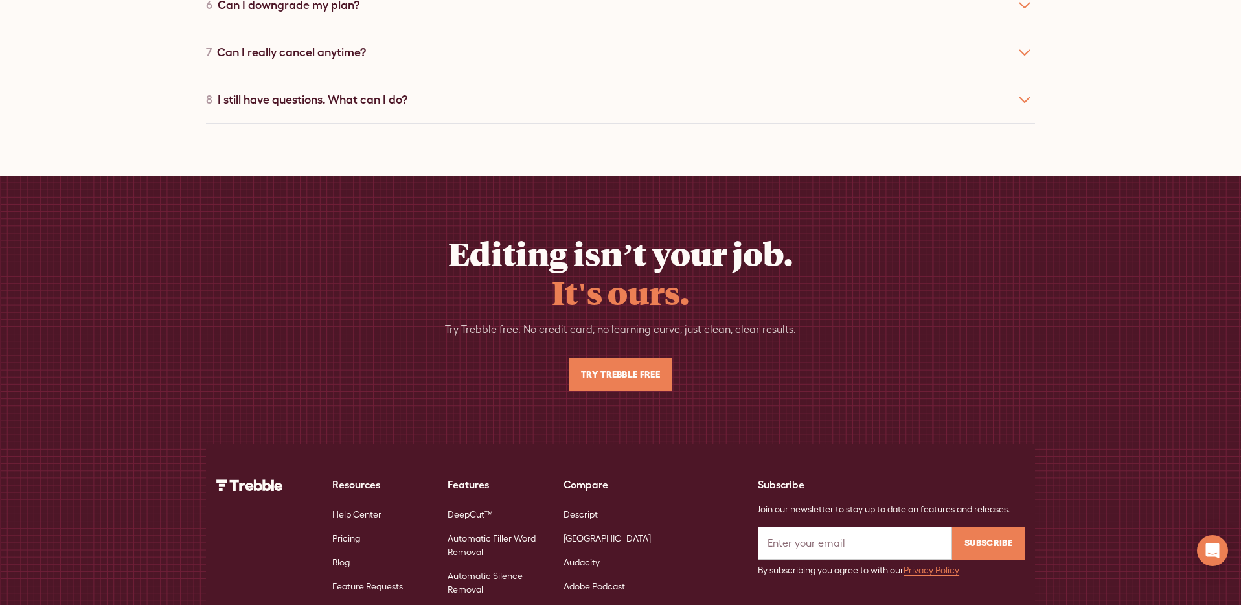
scroll to position [8911, 0]
